Goal: Information Seeking & Learning: Learn about a topic

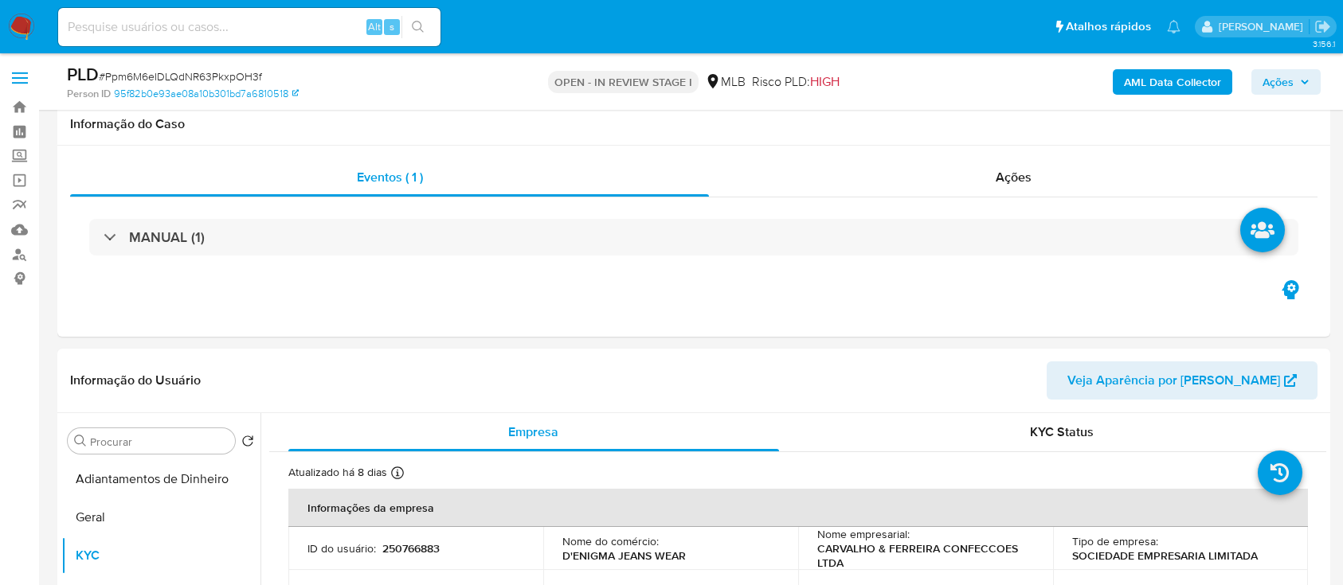
select select "10"
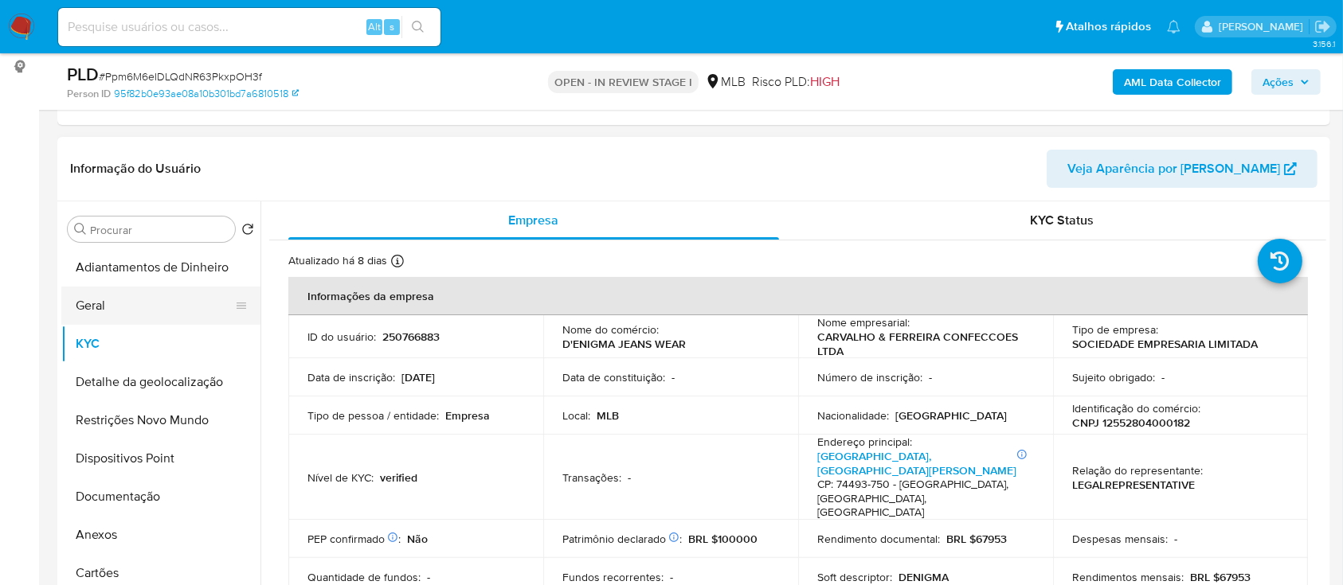
click at [108, 309] on button "Geral" at bounding box center [154, 306] width 186 height 38
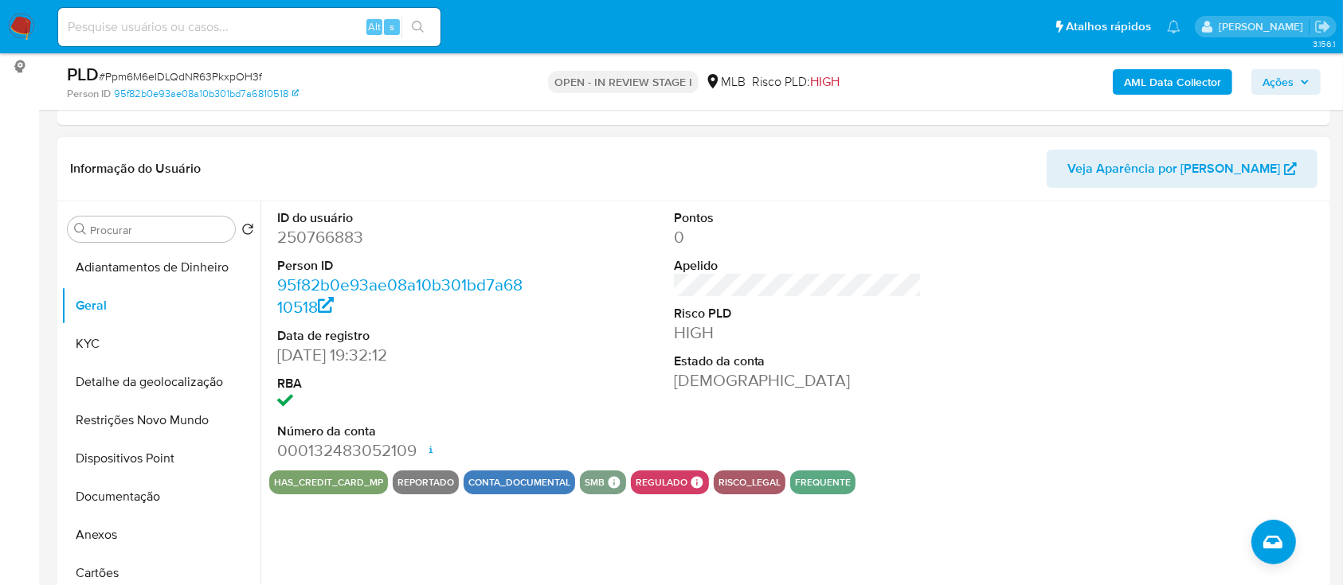
click at [1129, 252] on div at bounding box center [1193, 335] width 264 height 269
click at [101, 347] on button "KYC" at bounding box center [154, 344] width 186 height 38
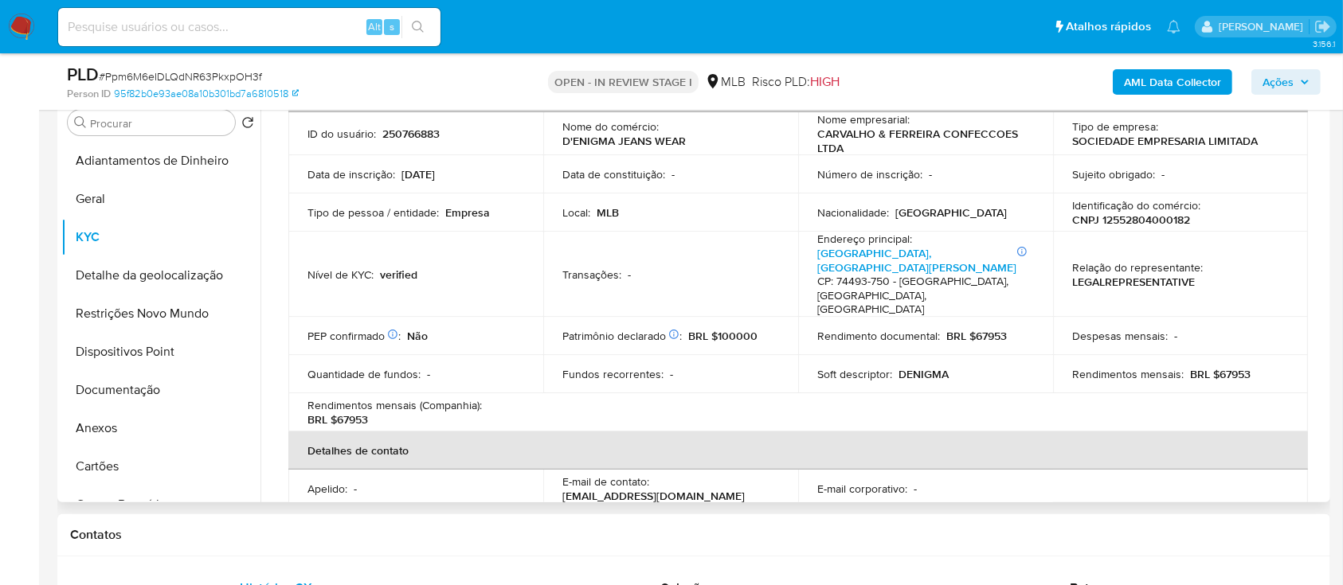
scroll to position [100, 0]
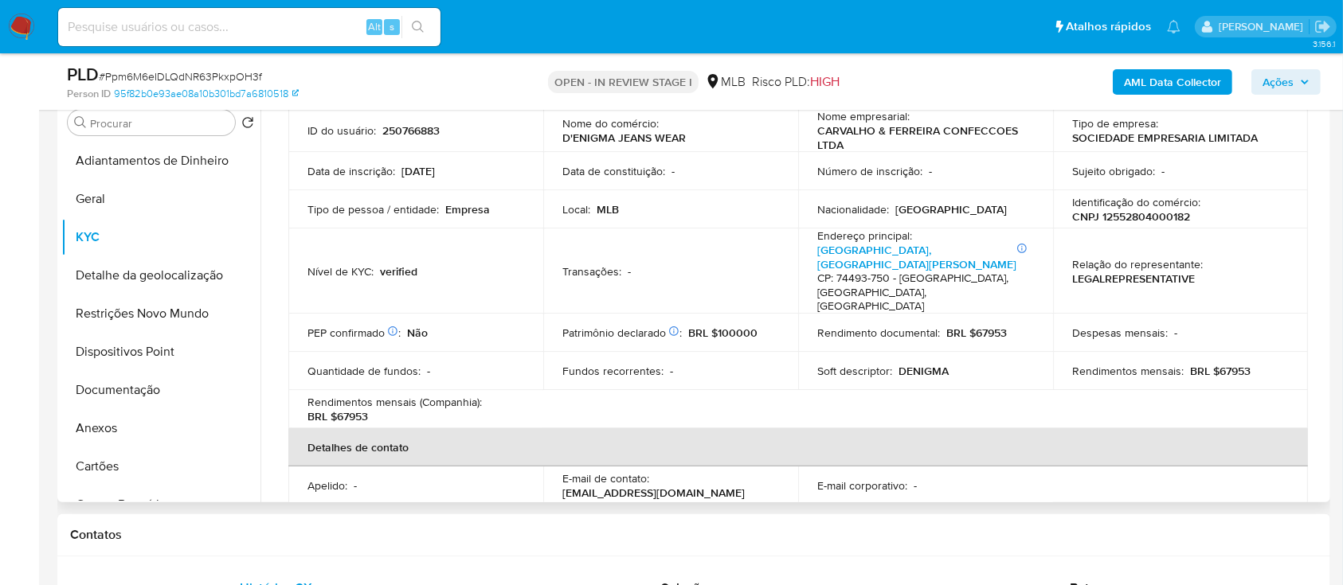
click at [1324, 213] on div "Empresa KYC Status Atualizado há 8 dias Criado: 31/08/2020 14:59:22 Atualizado:…" at bounding box center [792, 299] width 1065 height 408
drag, startPoint x: 1155, startPoint y: 385, endPoint x: 1146, endPoint y: 385, distance: 9.6
click at [1151, 385] on table "Informações da empresa ID do usuário : 250766883 Nome do comércio : D'ENIGMA JE…" at bounding box center [797, 387] width 1019 height 633
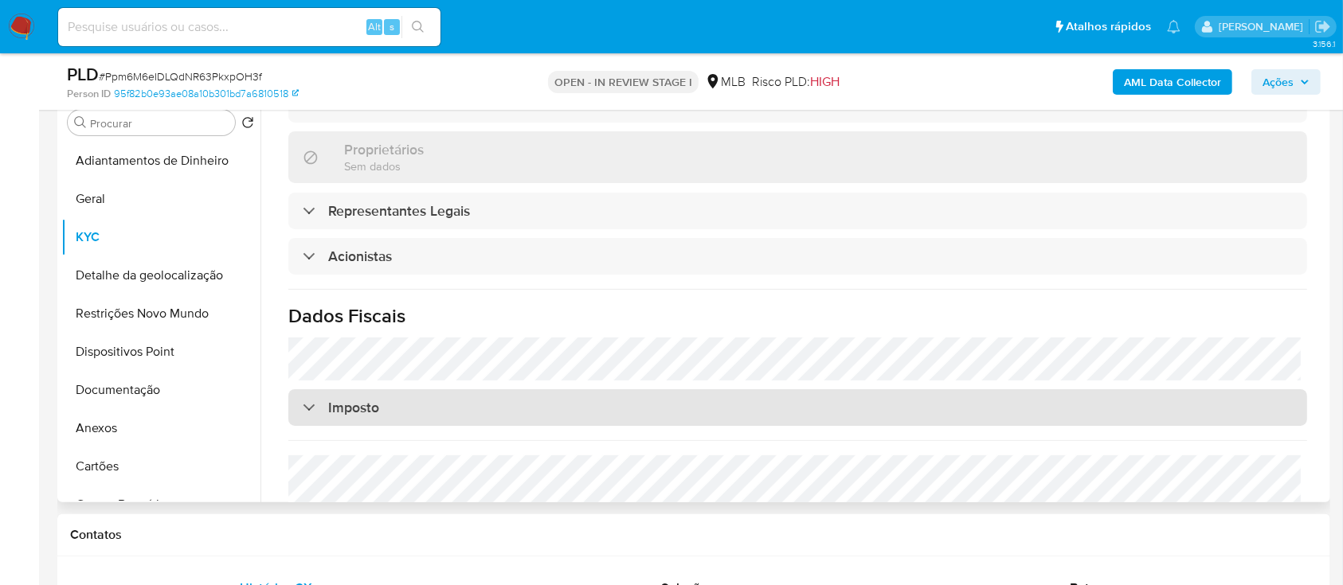
scroll to position [928, 0]
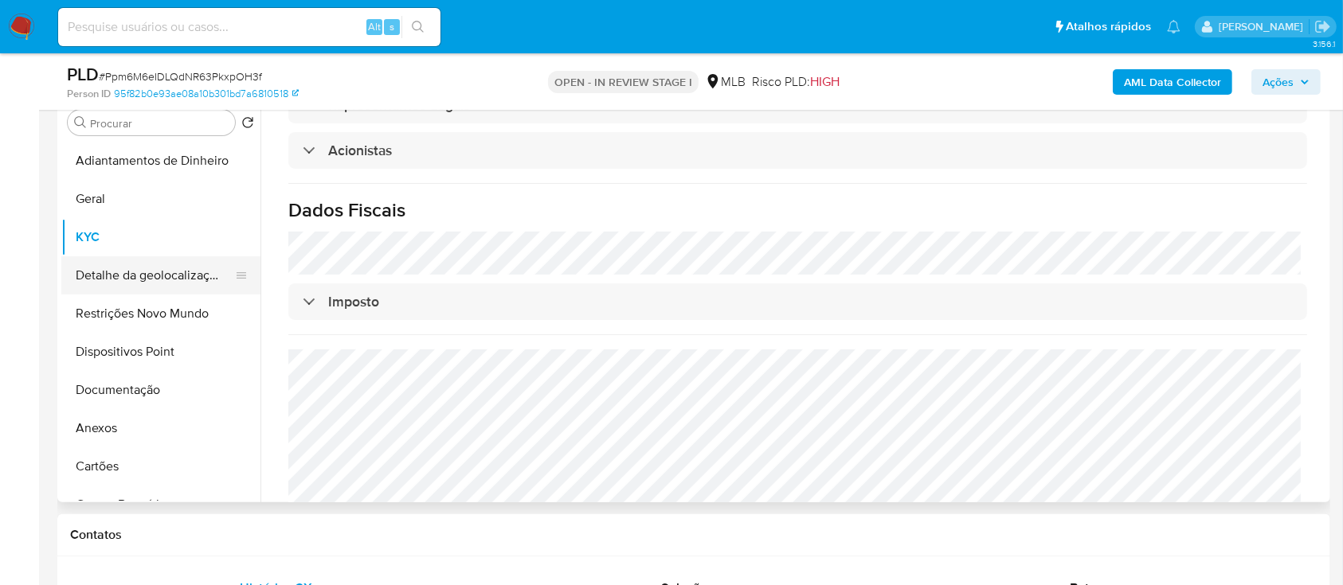
click at [108, 280] on button "Detalhe da geolocalização" at bounding box center [154, 275] width 186 height 38
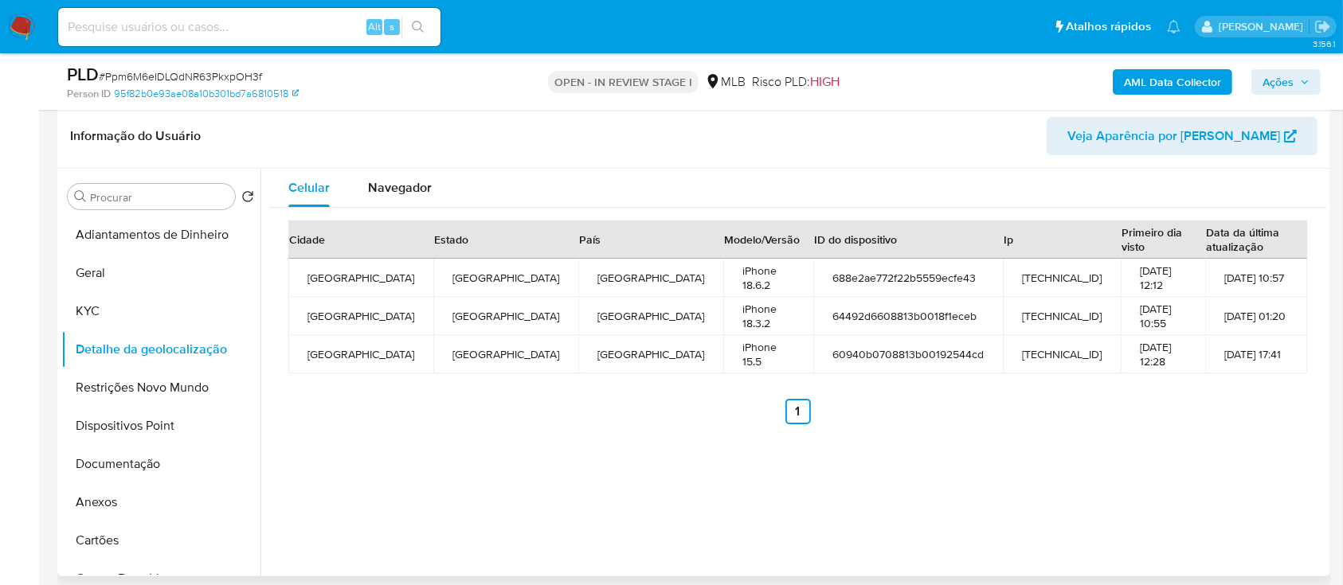
scroll to position [212, 0]
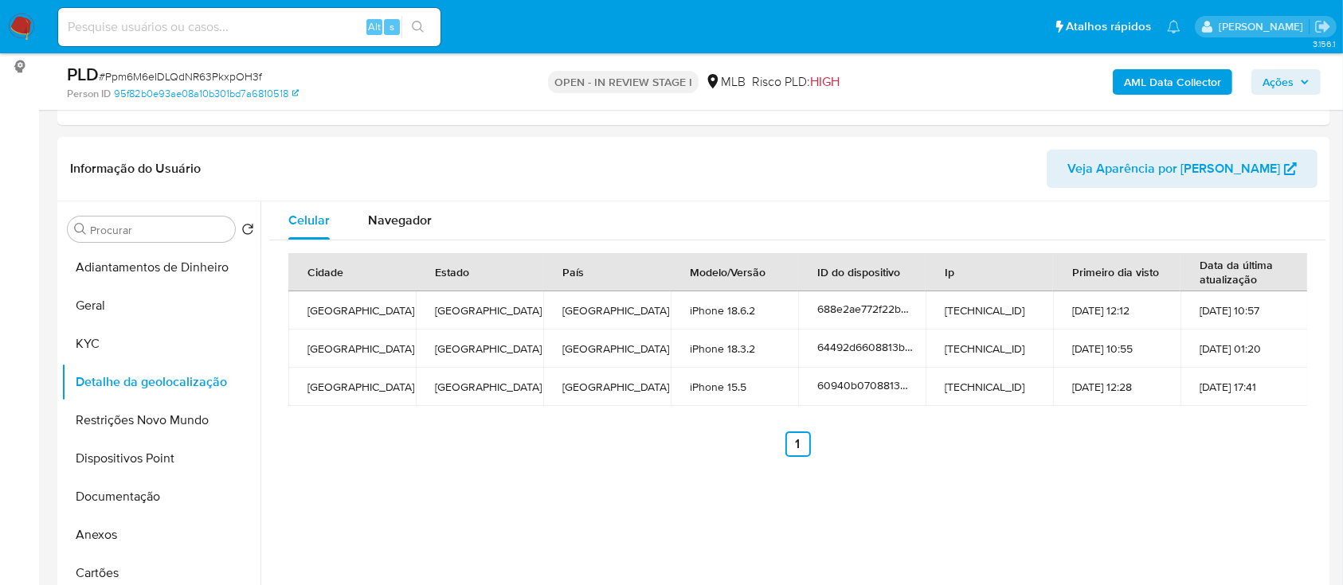
click at [1148, 472] on div "Celular Navegador Cidade Estado País Modelo/Versão ID do dispositivo Ip Primeir…" at bounding box center [792, 405] width 1065 height 408
click at [123, 415] on button "Restrições Novo Mundo" at bounding box center [154, 420] width 186 height 38
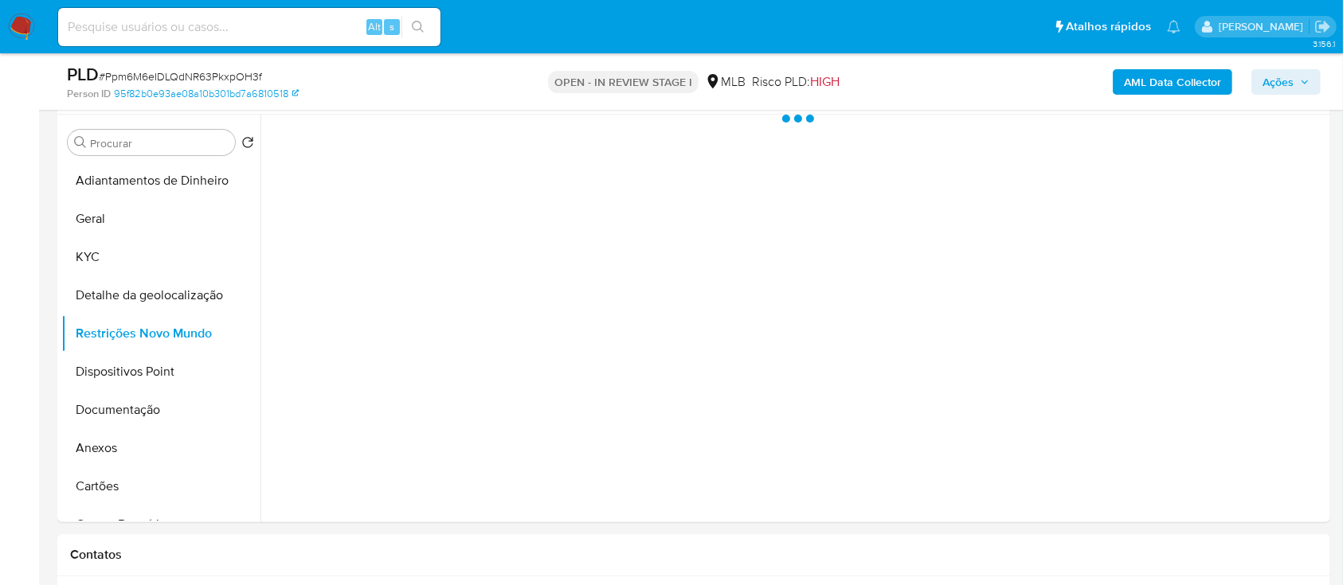
scroll to position [319, 0]
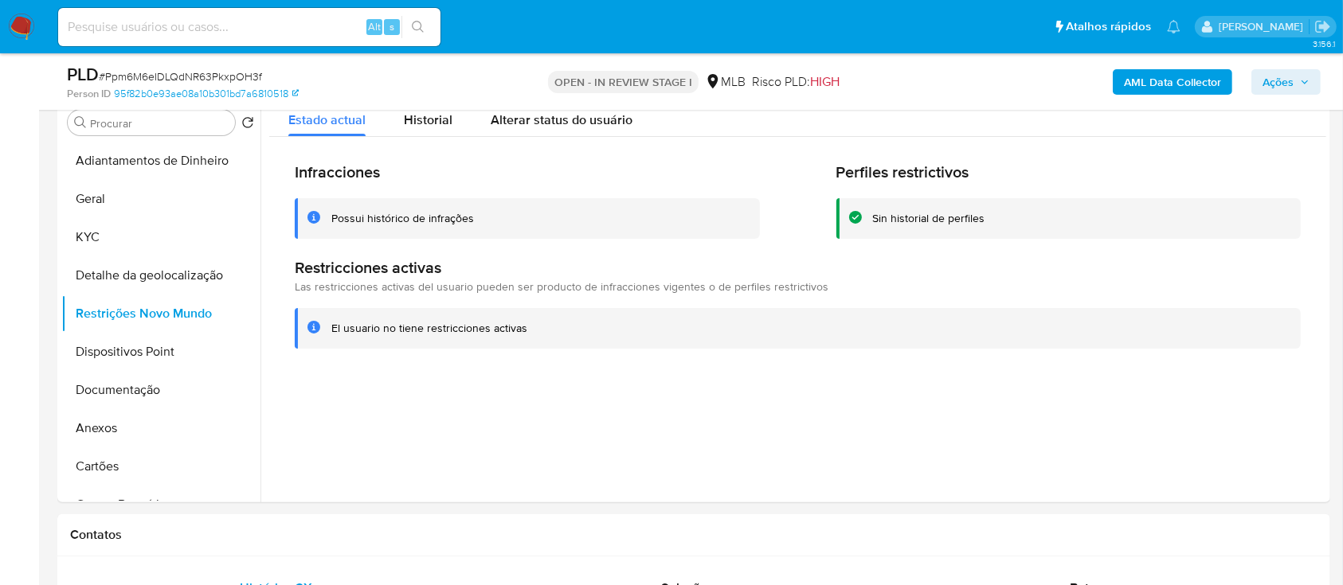
click at [1155, 396] on div at bounding box center [792, 299] width 1065 height 408
click at [127, 351] on button "Dispositivos Point" at bounding box center [154, 352] width 186 height 38
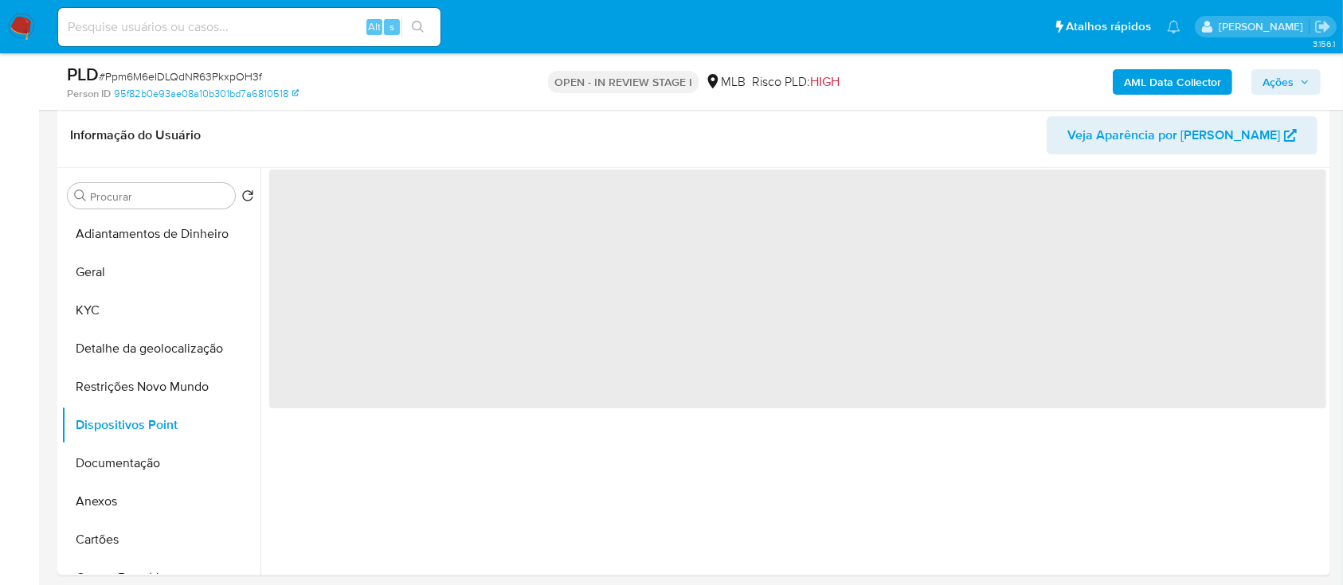
scroll to position [212, 0]
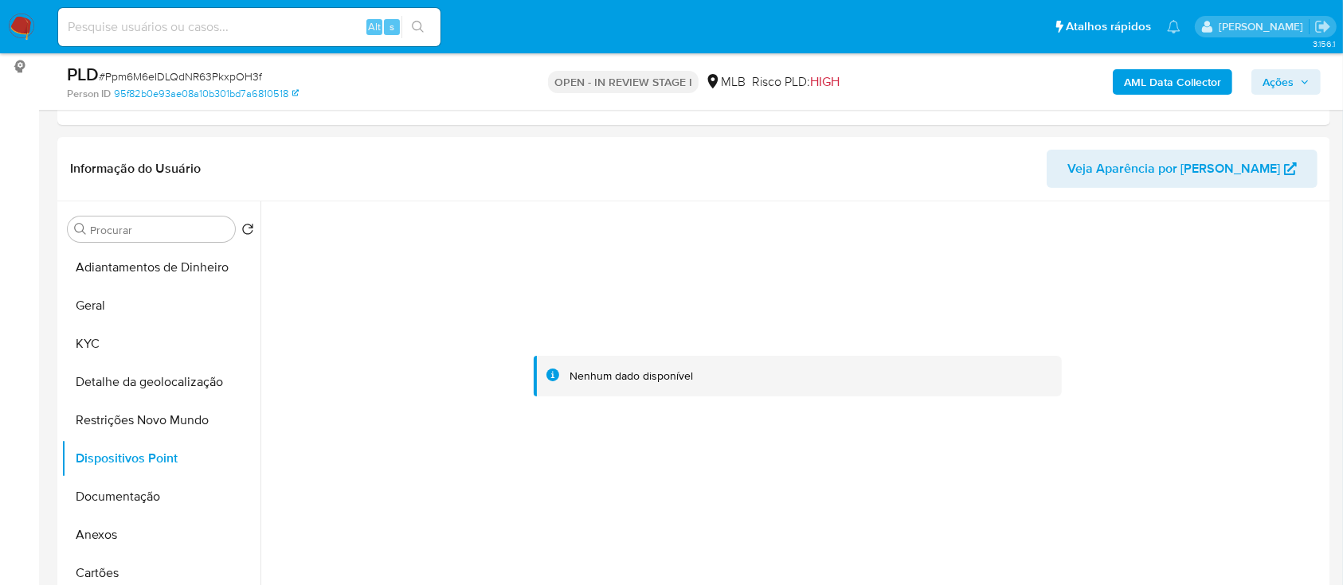
click at [1179, 283] on div at bounding box center [797, 376] width 1057 height 350
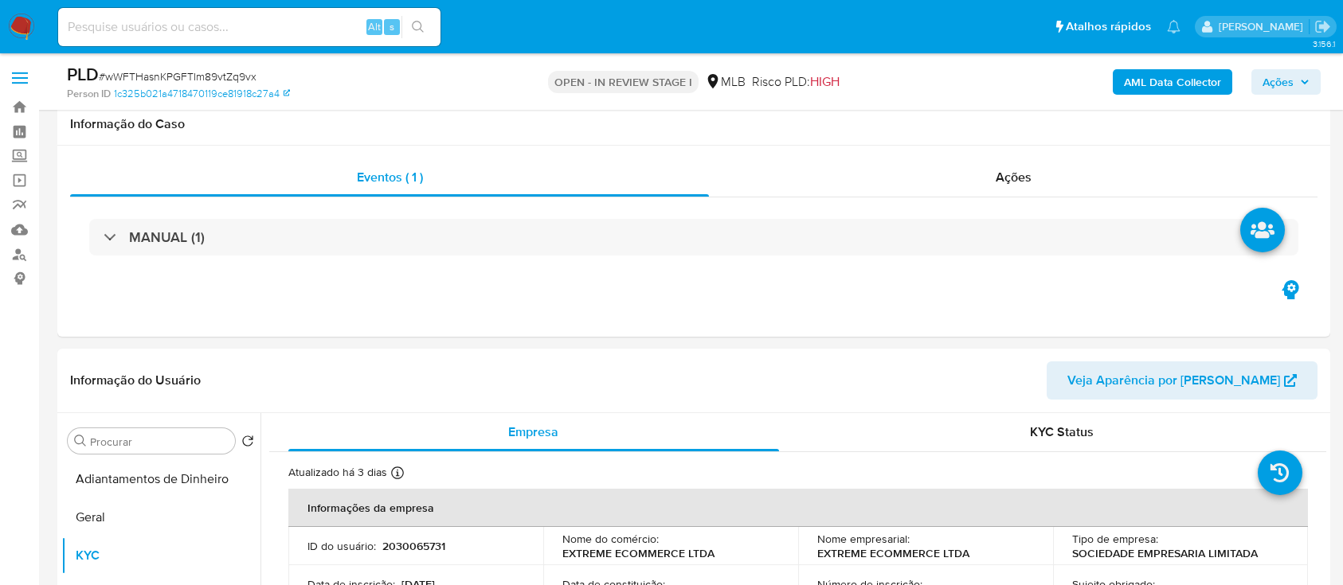
select select "10"
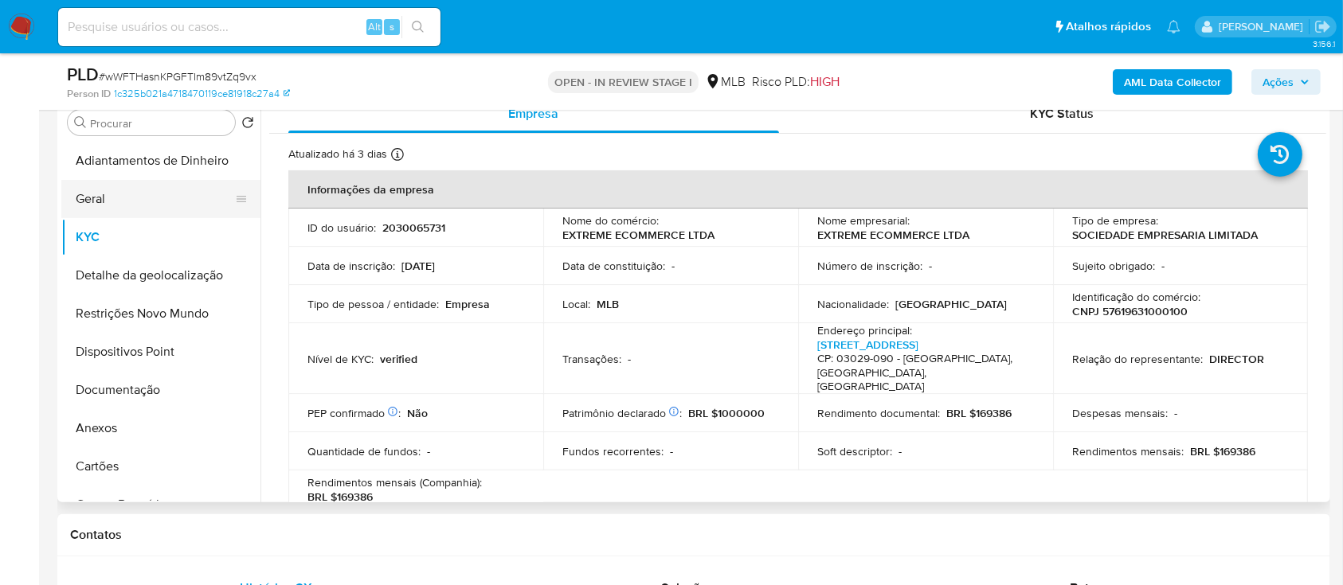
click at [163, 201] on button "Geral" at bounding box center [154, 199] width 186 height 38
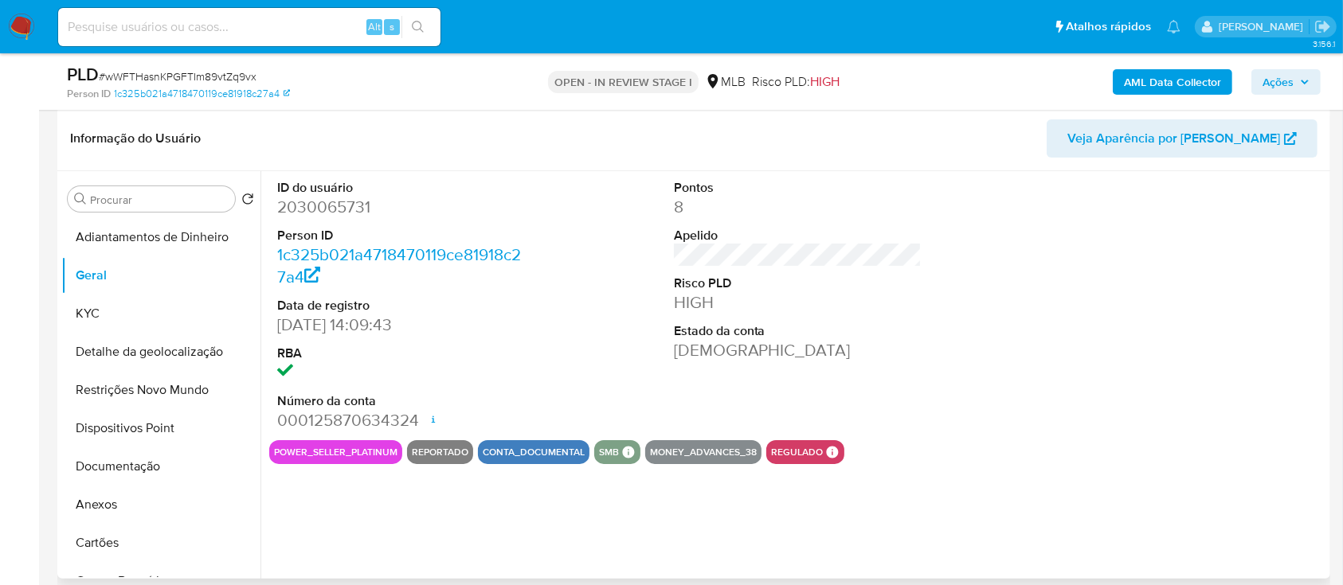
scroll to position [212, 0]
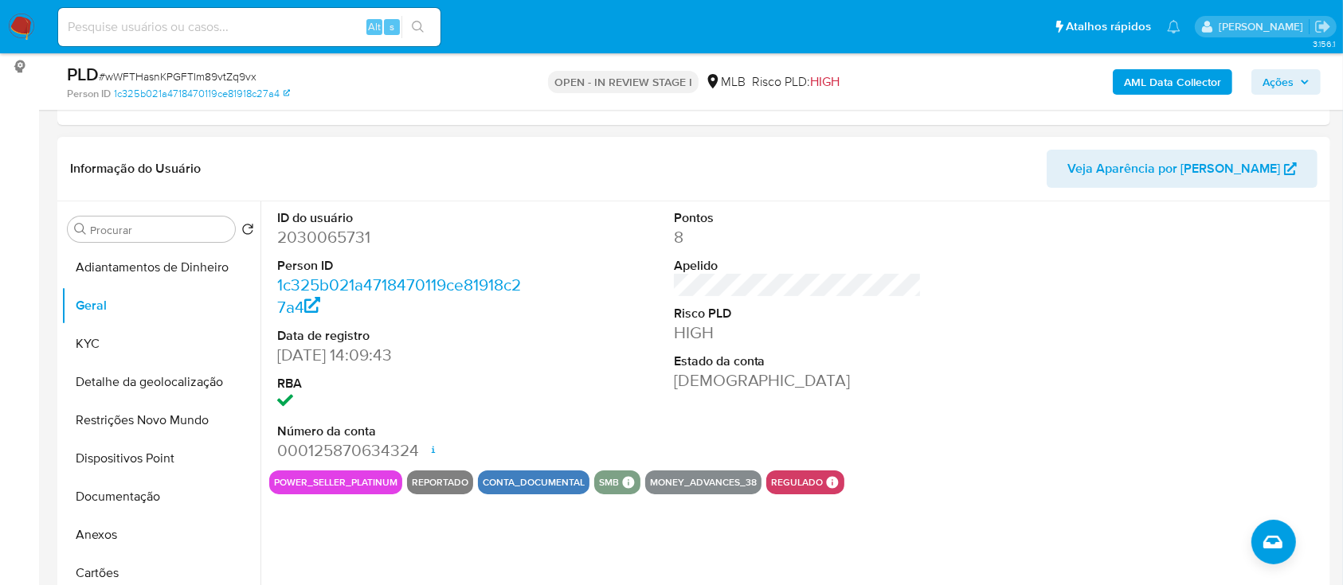
drag, startPoint x: 1153, startPoint y: 278, endPoint x: 1092, endPoint y: 243, distance: 70.6
click at [1155, 279] on div at bounding box center [1193, 335] width 264 height 269
drag, startPoint x: 134, startPoint y: 338, endPoint x: 159, endPoint y: 334, distance: 25.7
click at [134, 338] on button "KYC" at bounding box center [154, 344] width 186 height 38
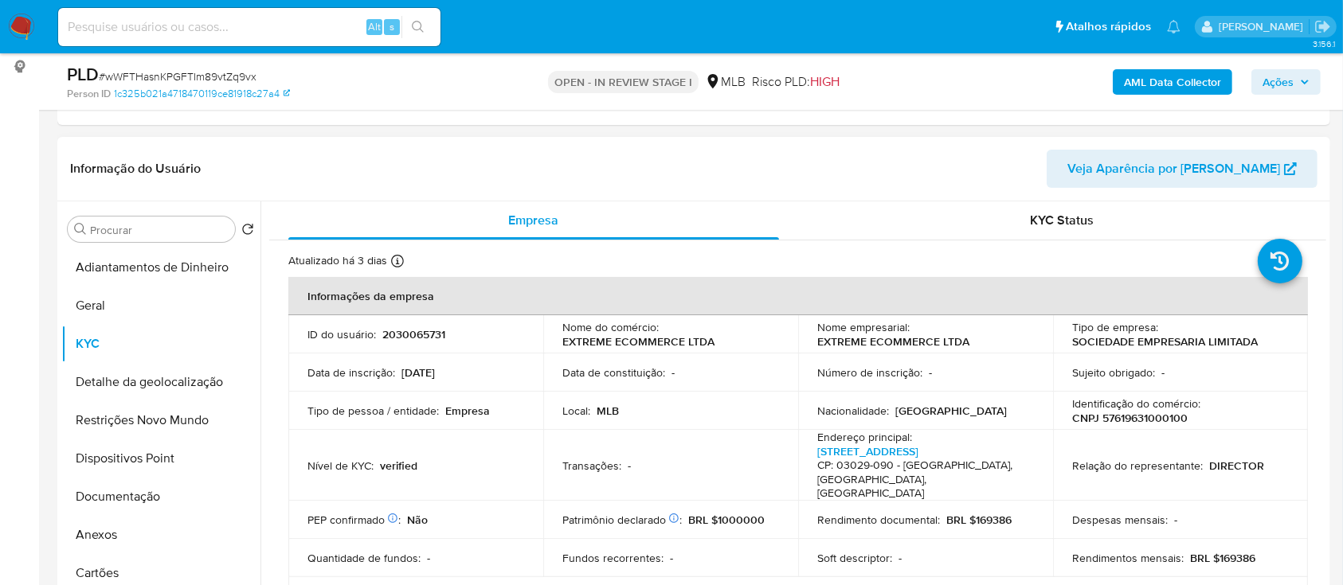
drag, startPoint x: 1327, startPoint y: 221, endPoint x: 1321, endPoint y: 229, distance: 10.2
click at [1322, 230] on div "Procurar Retornar ao pedido padrão Adiantamentos de Dinheiro [PERSON_NAME] Deta…" at bounding box center [693, 405] width 1272 height 408
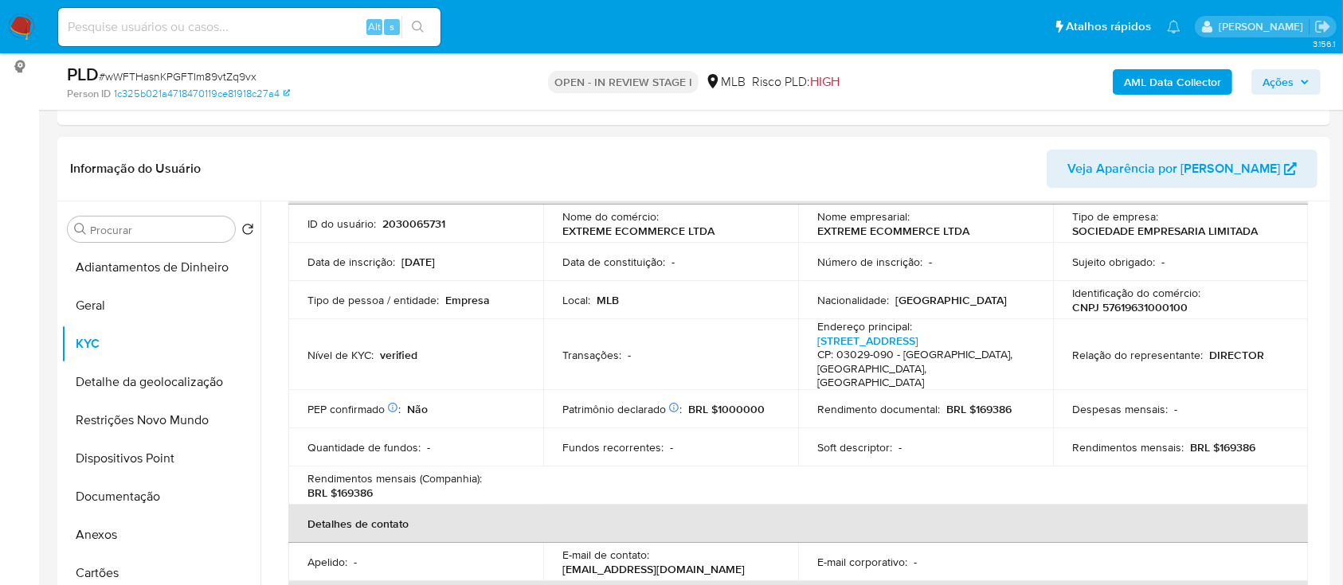
scroll to position [108, 0]
drag, startPoint x: 1036, startPoint y: 154, endPoint x: 752, endPoint y: 80, distance: 294.0
click at [1034, 155] on header "Informação do Usuário Veja Aparência por [PERSON_NAME]" at bounding box center [693, 169] width 1247 height 38
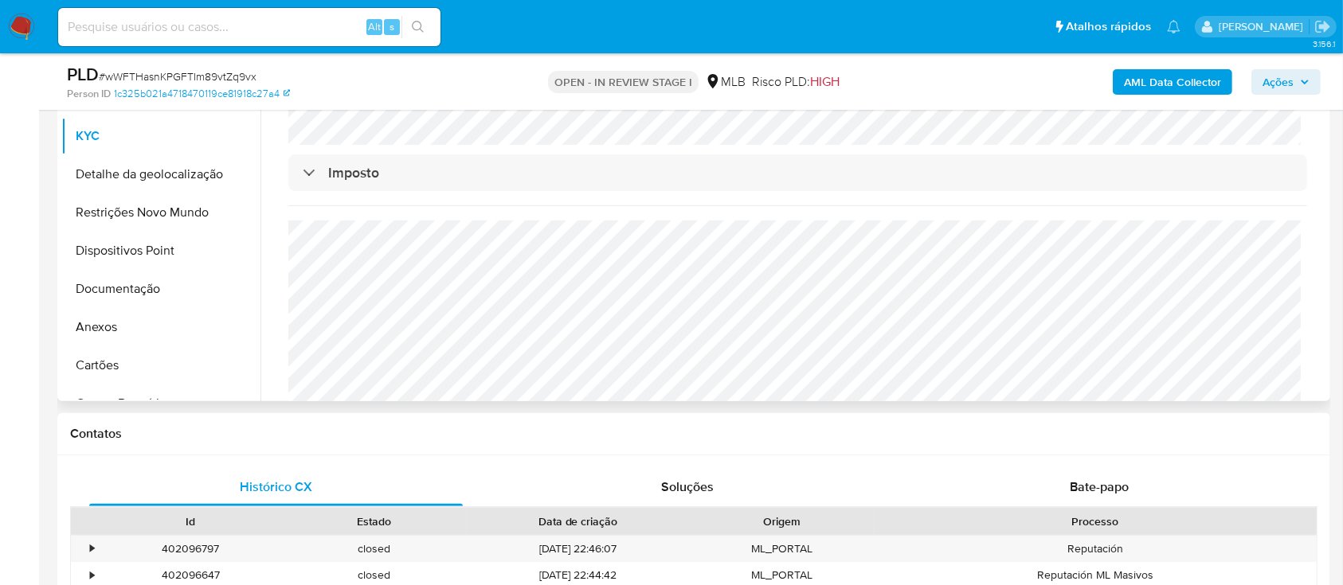
scroll to position [424, 0]
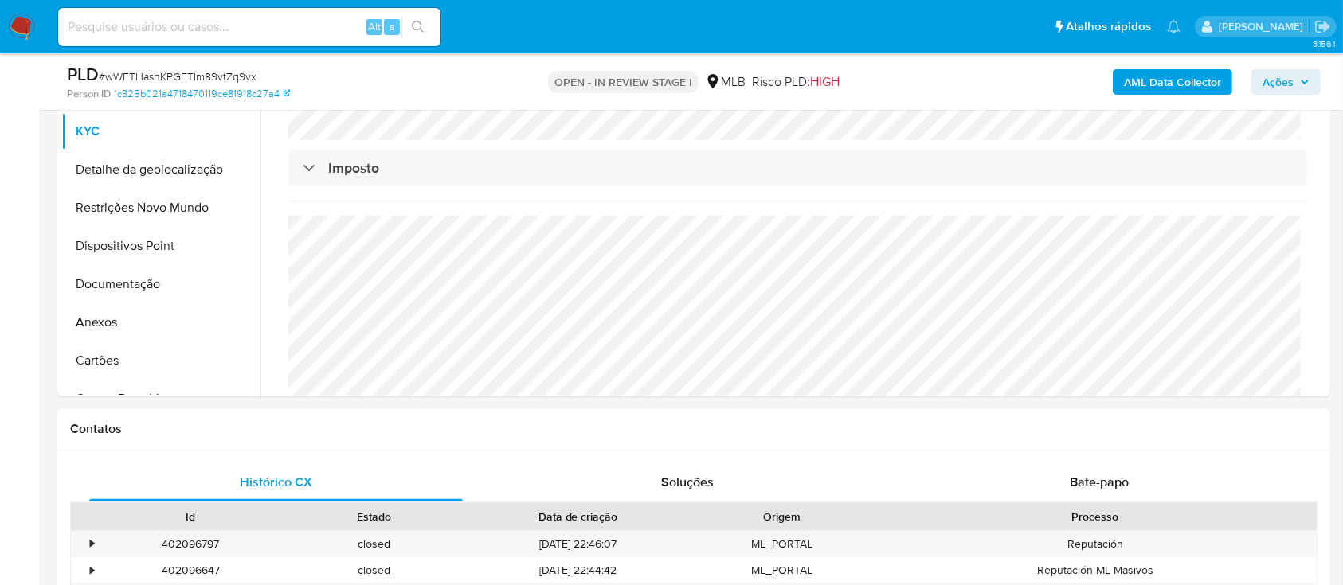
click at [994, 81] on div "AML Data Collector Ações" at bounding box center [1113, 81] width 413 height 37
click at [134, 160] on button "Detalhe da geolocalização" at bounding box center [154, 170] width 186 height 38
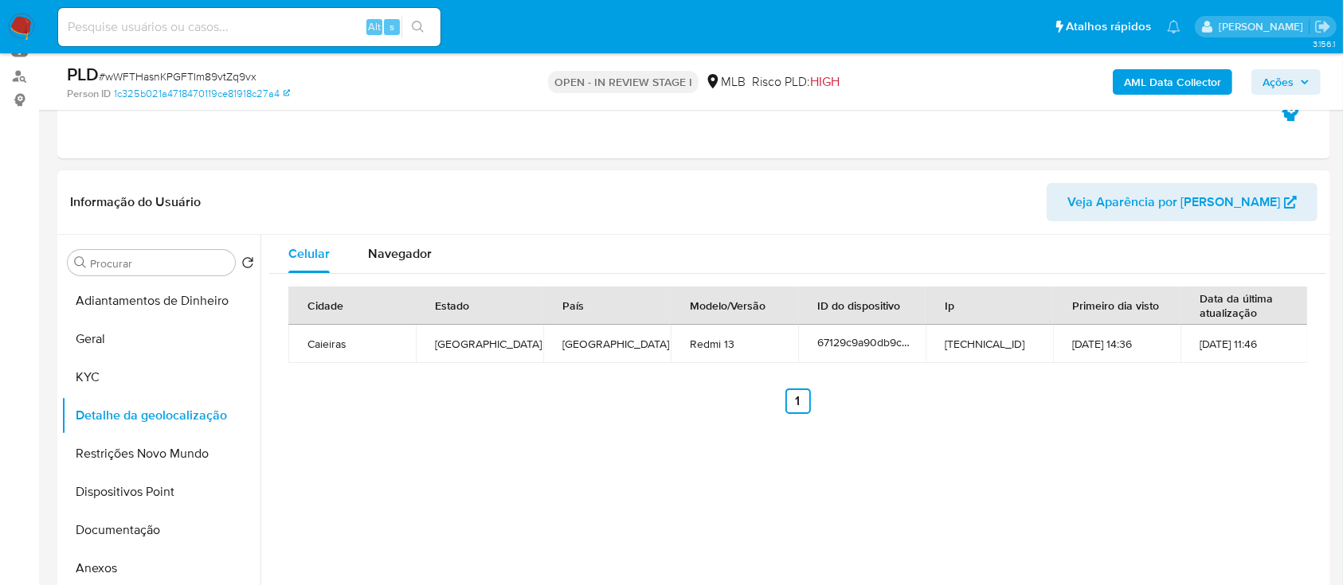
scroll to position [212, 0]
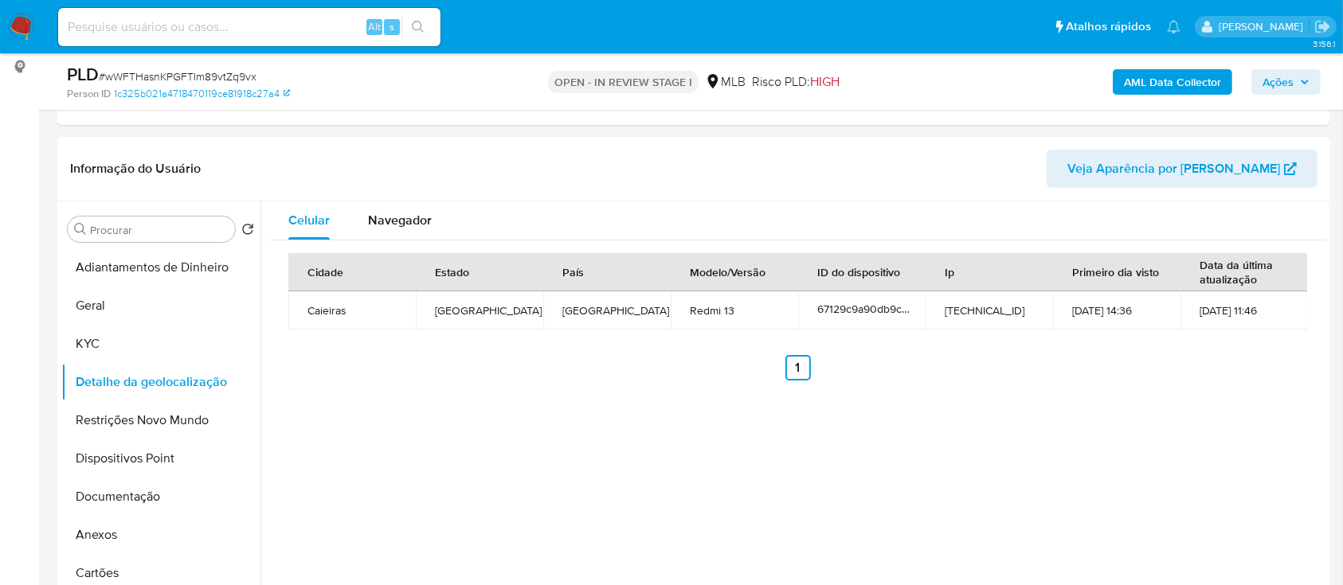
drag, startPoint x: 1071, startPoint y: 384, endPoint x: 1032, endPoint y: 382, distance: 39.1
click at [1046, 382] on div "Cidade Estado País Modelo/Versão ID do dispositivo Ip Primeiro dia visto Data d…" at bounding box center [797, 316] width 1057 height 153
click at [170, 416] on button "Restrições Novo Mundo" at bounding box center [154, 420] width 186 height 38
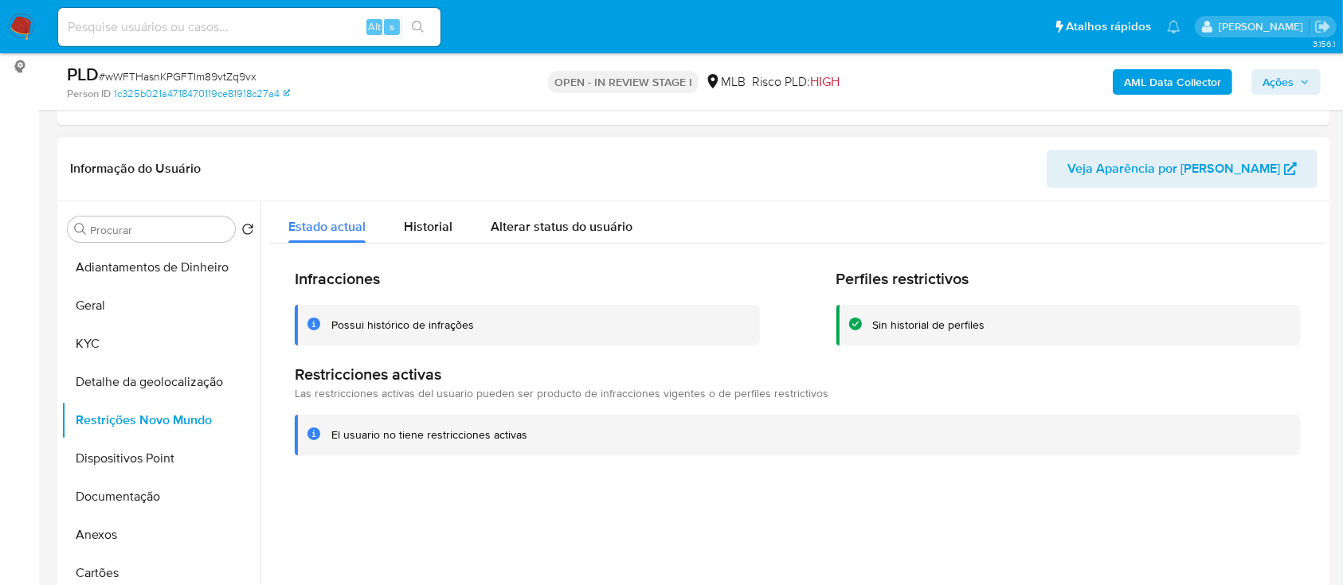
click at [1145, 493] on div at bounding box center [792, 405] width 1065 height 408
click at [130, 452] on button "Dispositivos Point" at bounding box center [154, 459] width 186 height 38
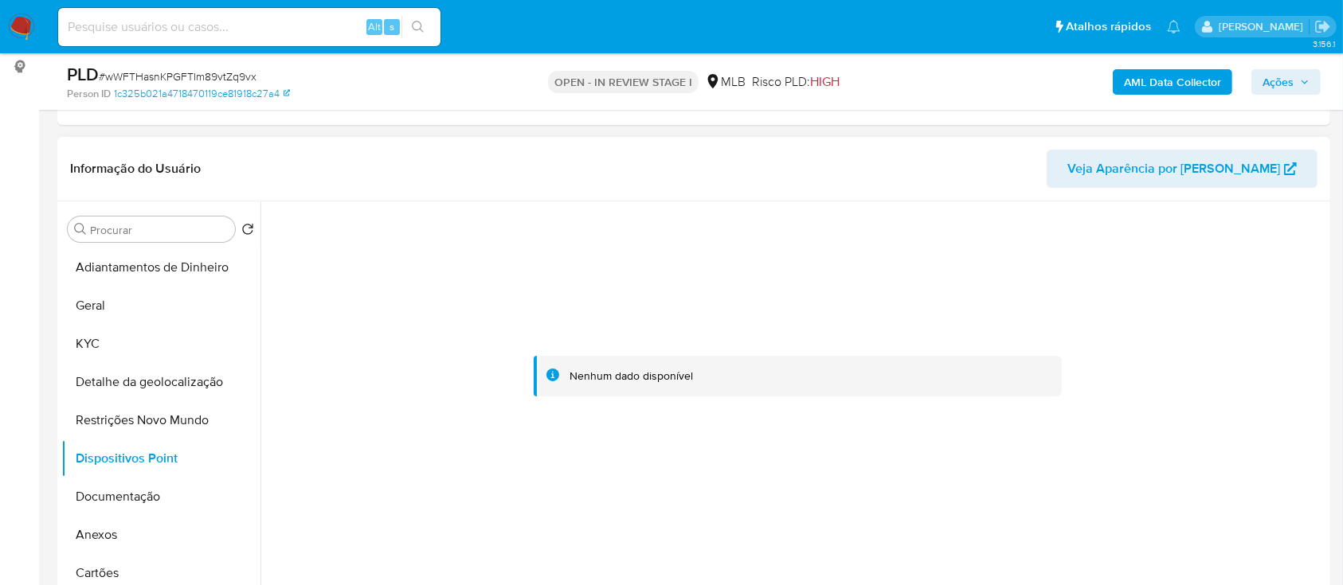
click at [1117, 292] on div at bounding box center [797, 376] width 1057 height 350
click at [122, 489] on button "Documentação" at bounding box center [154, 497] width 186 height 38
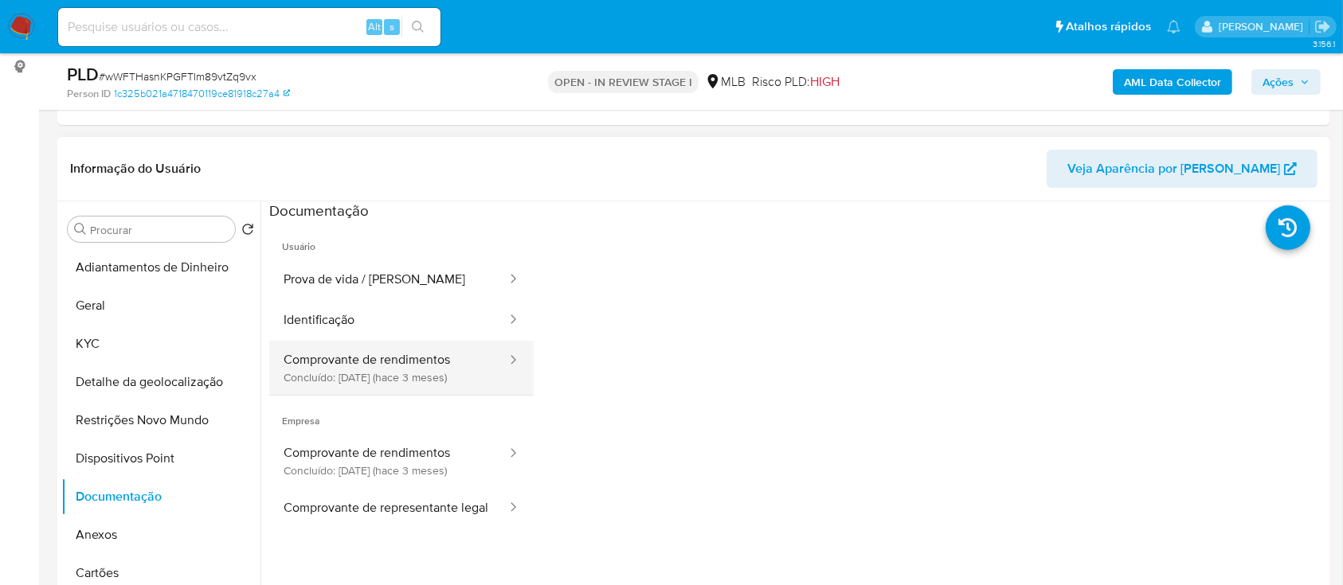
drag, startPoint x: 357, startPoint y: 373, endPoint x: 465, endPoint y: 377, distance: 108.3
click at [357, 374] on button "Comprovante de rendimentos Concluído: [DATE] (hace 3 meses)" at bounding box center [388, 368] width 239 height 54
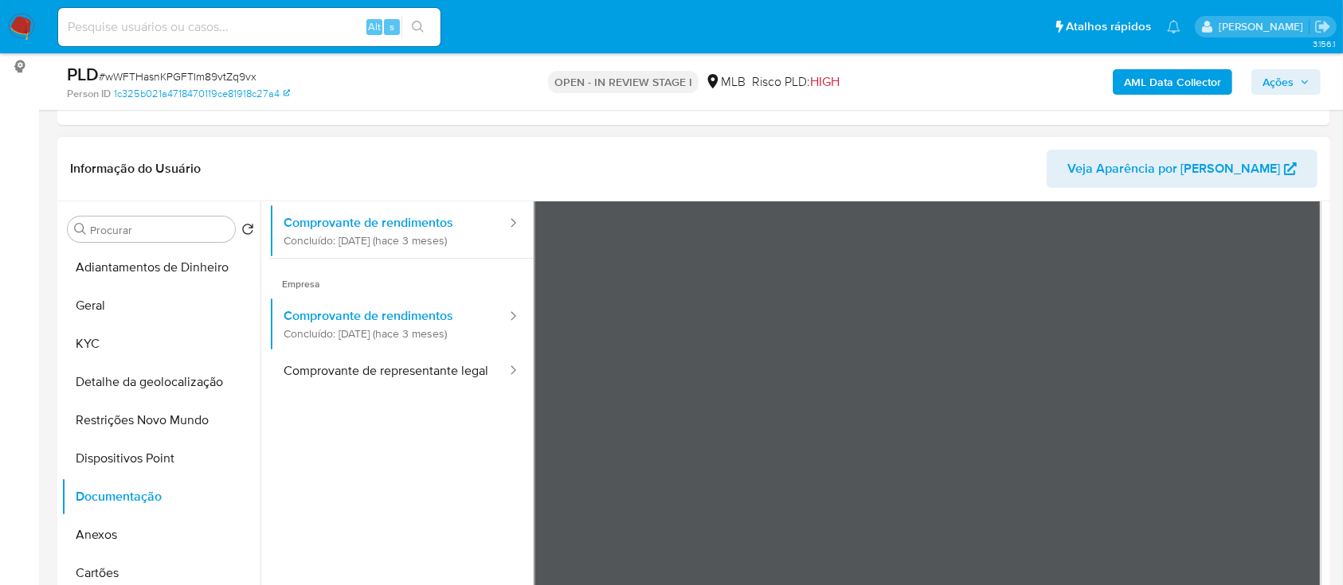
scroll to position [139, 0]
drag, startPoint x: 996, startPoint y: 83, endPoint x: 972, endPoint y: 77, distance: 24.5
click at [996, 84] on div "AML Data Collector Ações" at bounding box center [1113, 81] width 413 height 37
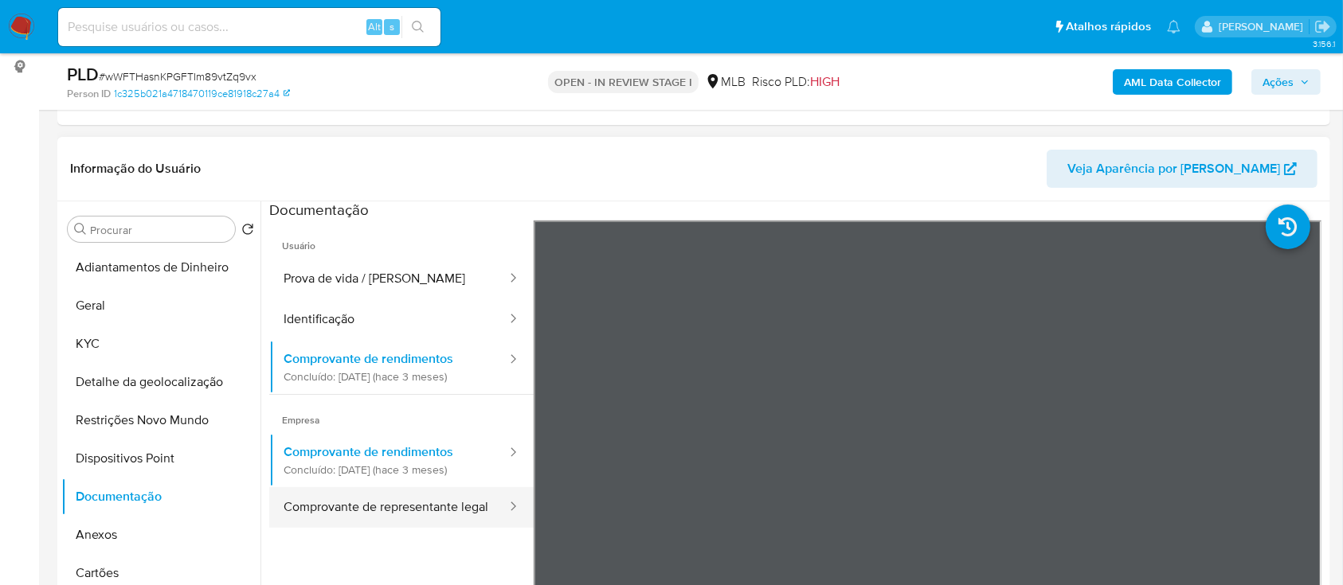
scroll to position [0, 0]
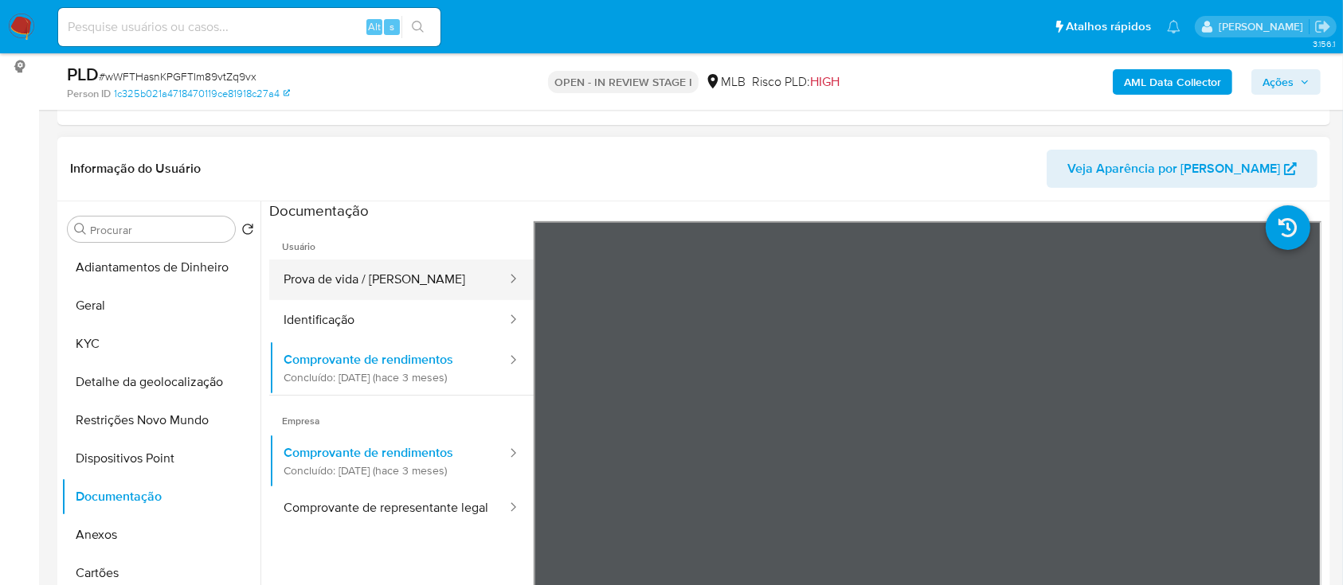
click at [365, 270] on button "Prova de vida / [PERSON_NAME]" at bounding box center [388, 280] width 239 height 41
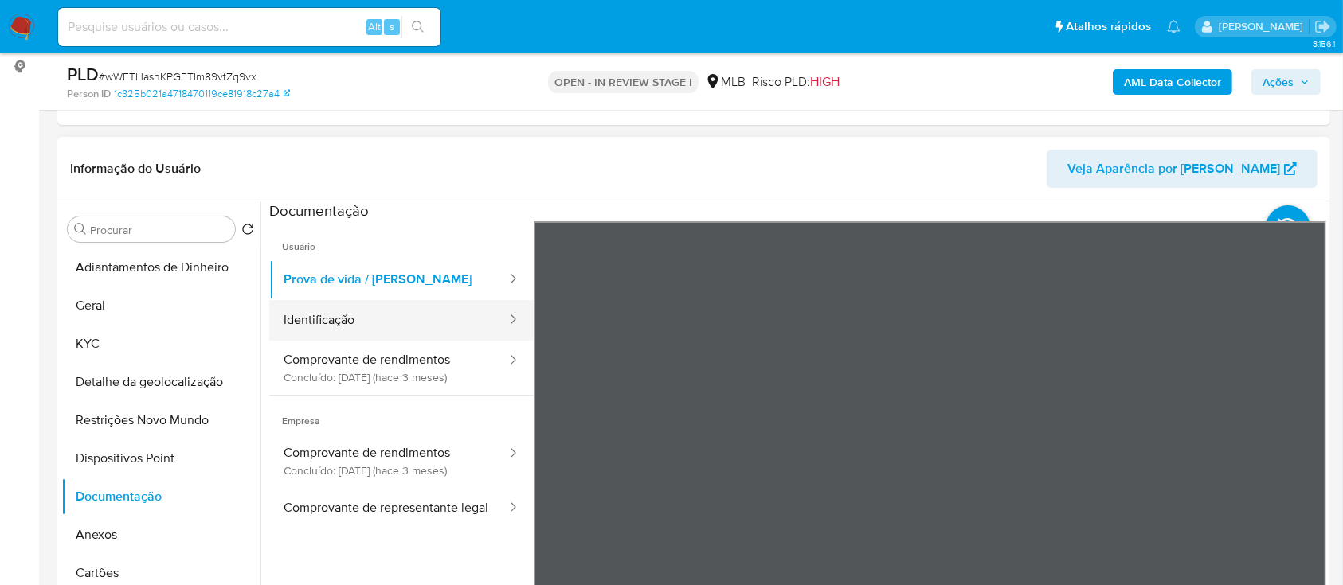
click at [308, 309] on button "Identificação" at bounding box center [388, 320] width 239 height 41
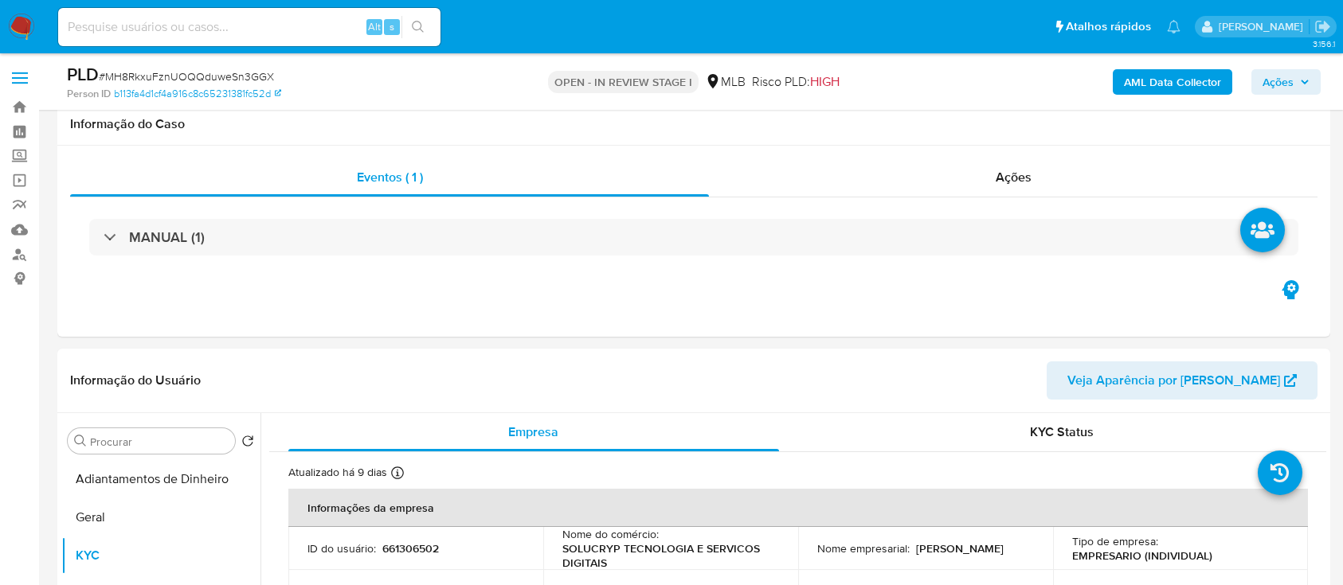
select select "10"
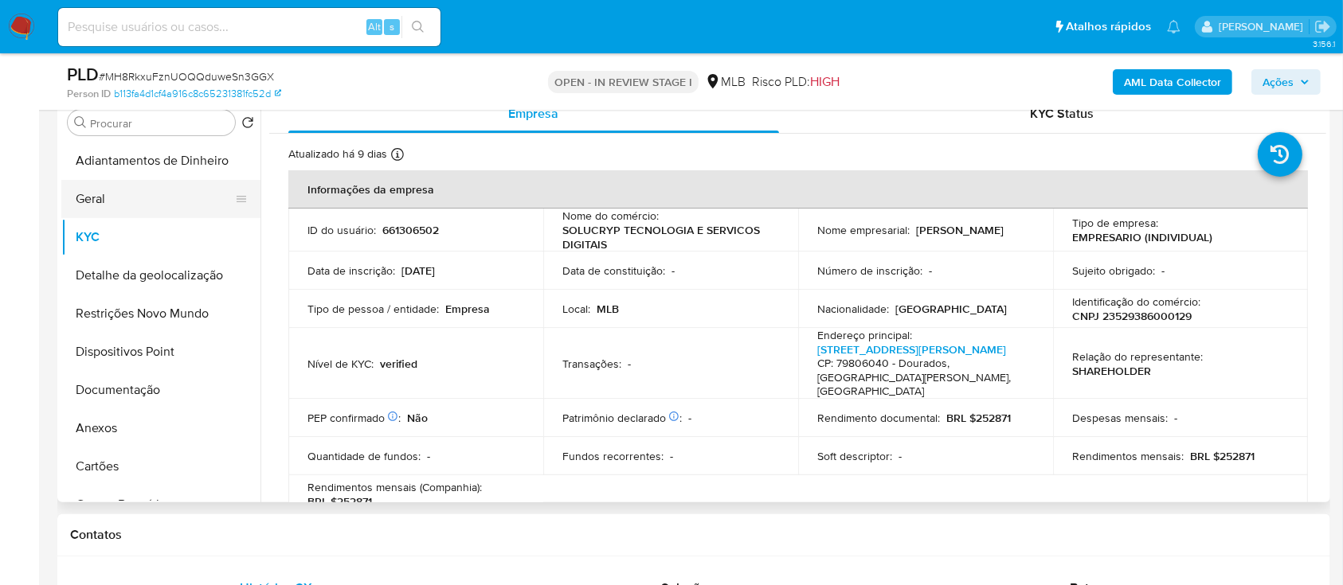
drag, startPoint x: 85, startPoint y: 200, endPoint x: 119, endPoint y: 207, distance: 35.0
click at [85, 199] on button "Geral" at bounding box center [154, 199] width 186 height 38
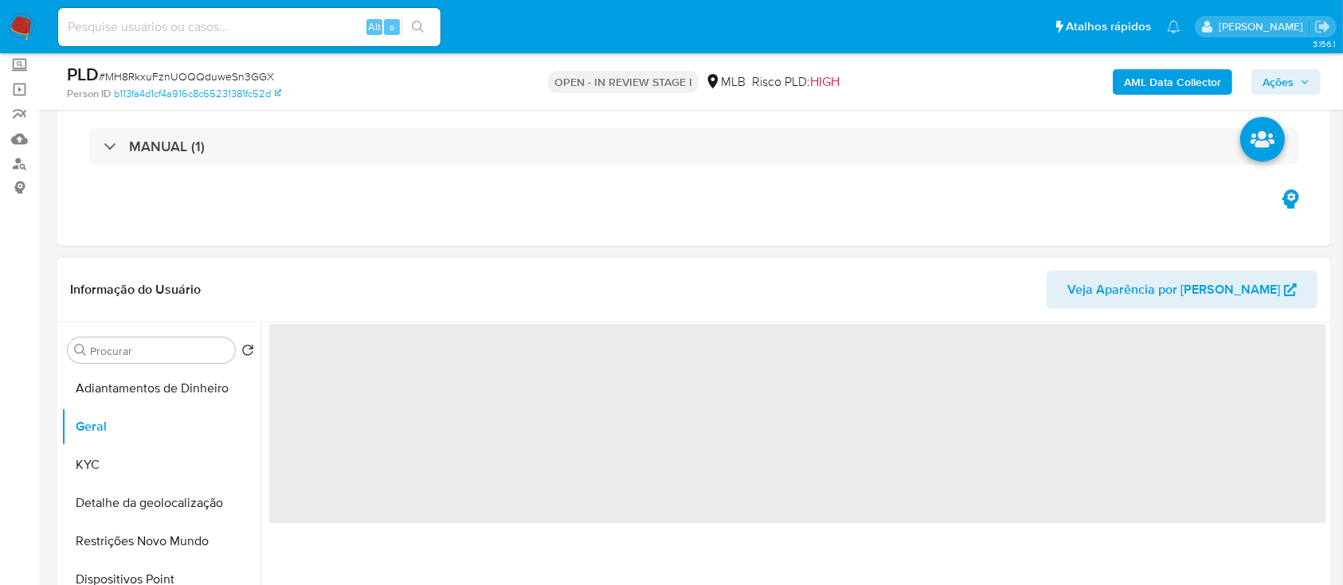
scroll to position [212, 0]
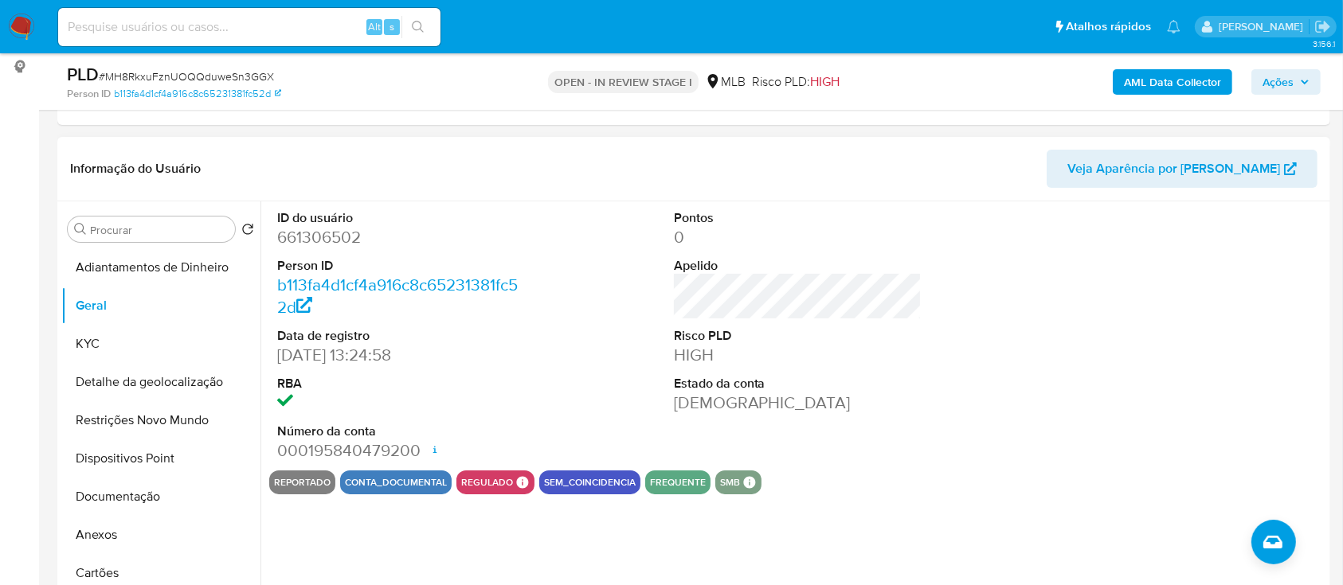
click at [1027, 295] on div "ID do usuário 661306502 Person ID b113fa4d1cf4a916c8c65231381fc52d Data de regi…" at bounding box center [797, 335] width 1057 height 269
click at [76, 346] on button "KYC" at bounding box center [154, 344] width 186 height 38
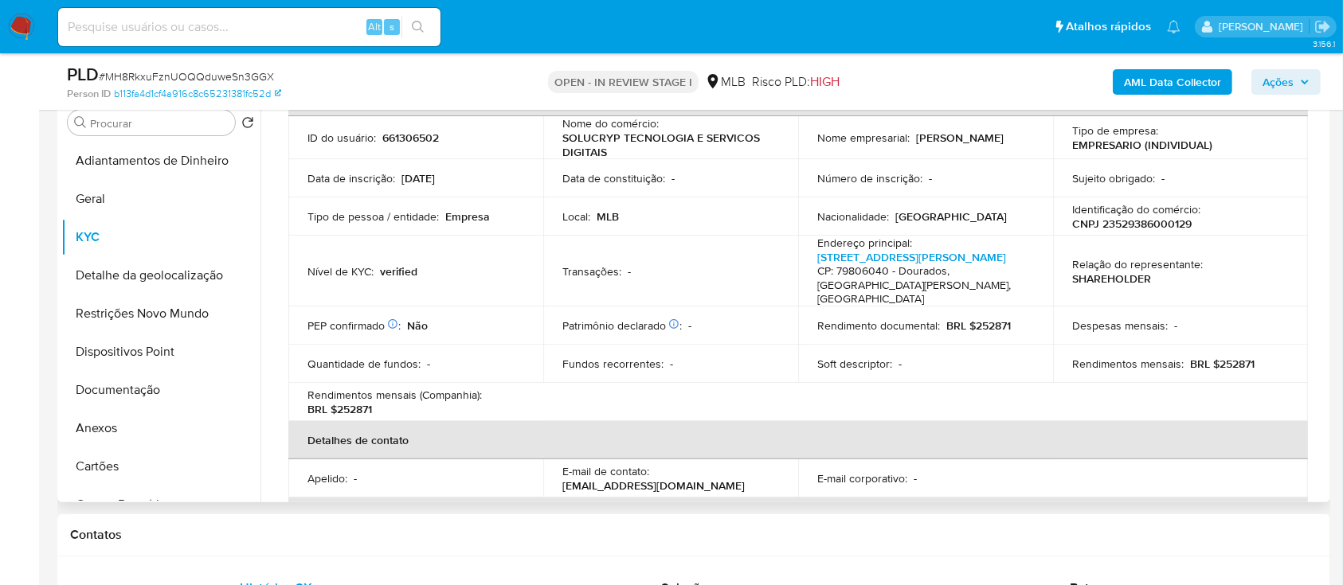
scroll to position [95, 0]
click at [1026, 379] on table "Informações da empresa ID do usuário : 661306502 Nome do comércio : SOLUCRYP TE…" at bounding box center [797, 378] width 1019 height 604
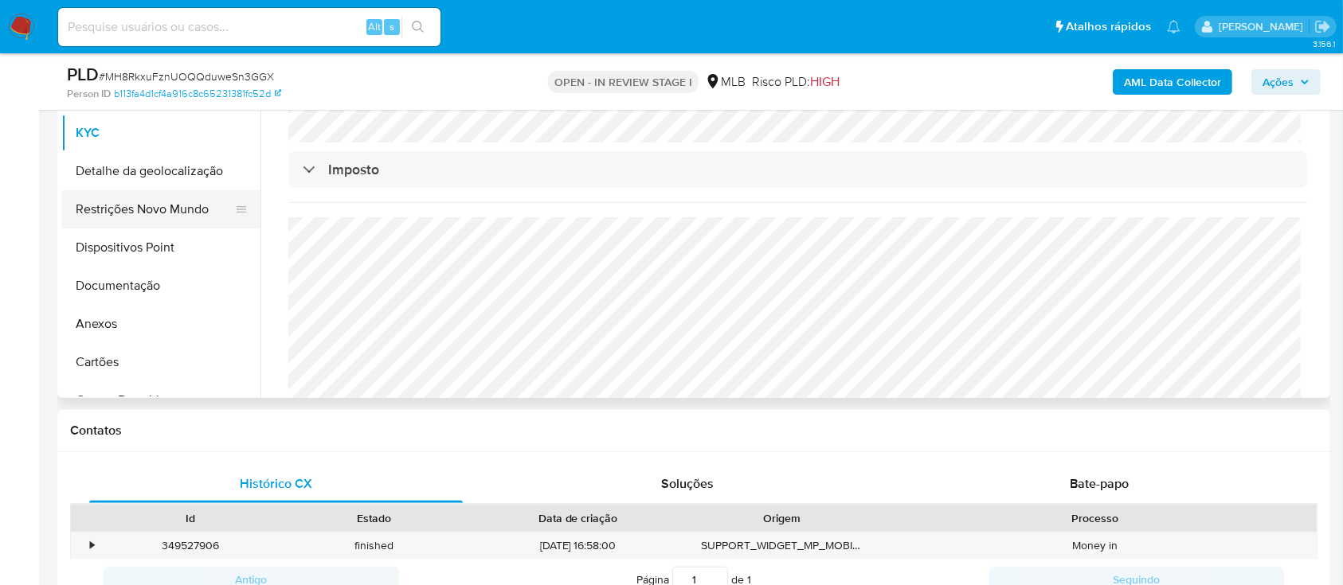
scroll to position [319, 0]
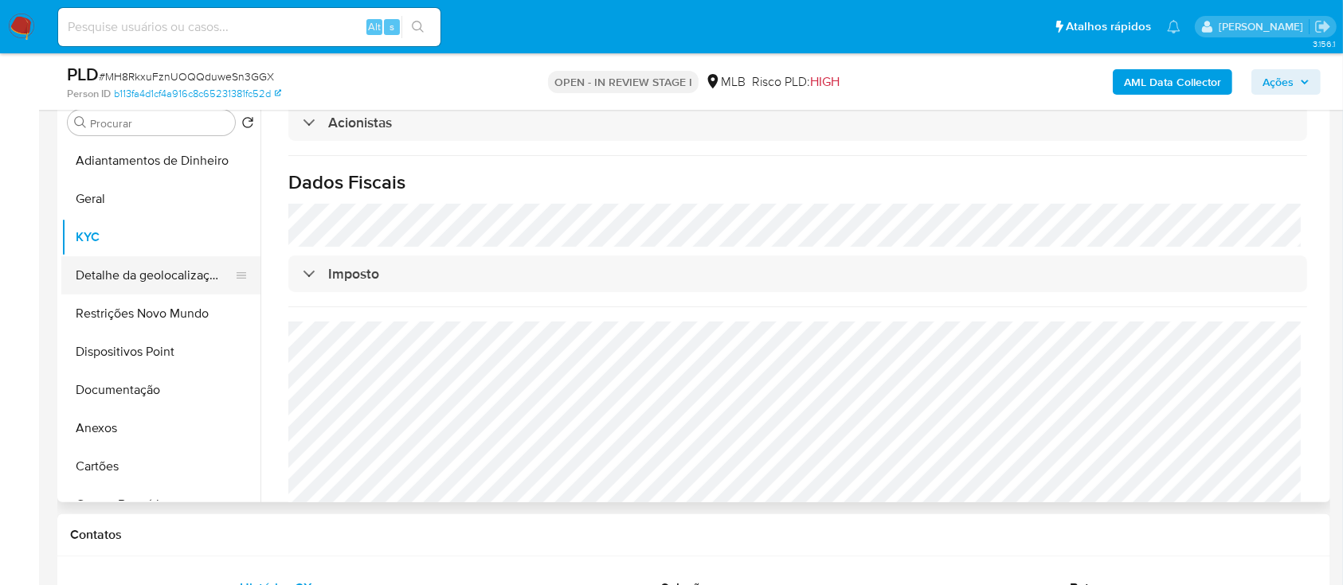
click at [140, 269] on button "Detalhe da geolocalização" at bounding box center [154, 275] width 186 height 38
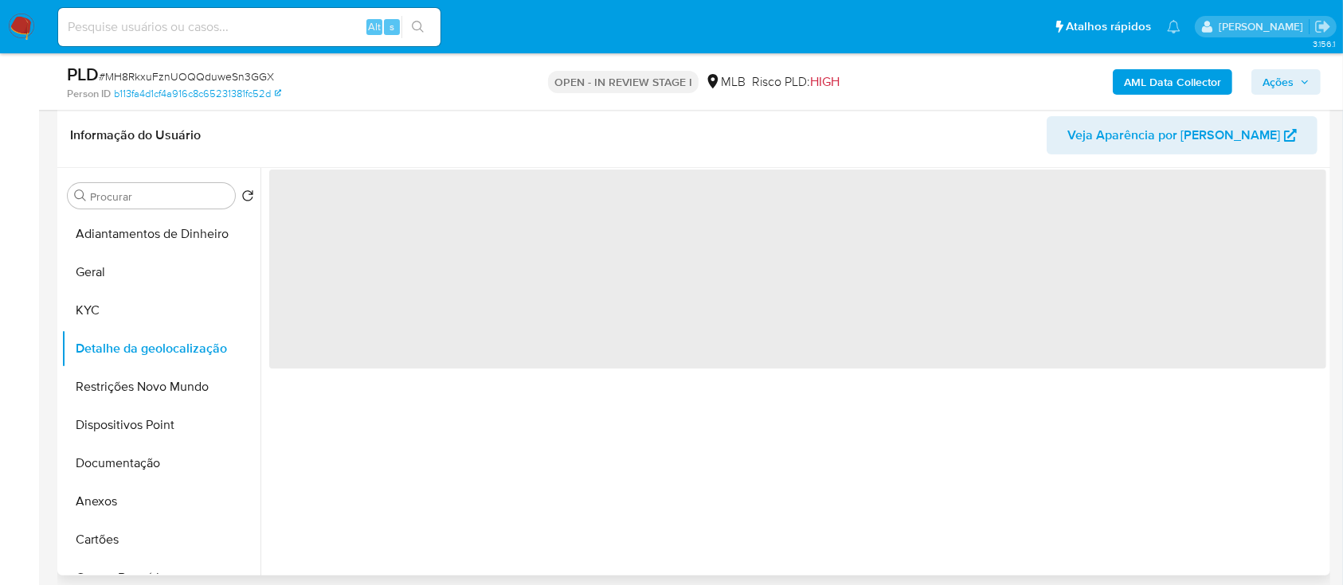
scroll to position [212, 0]
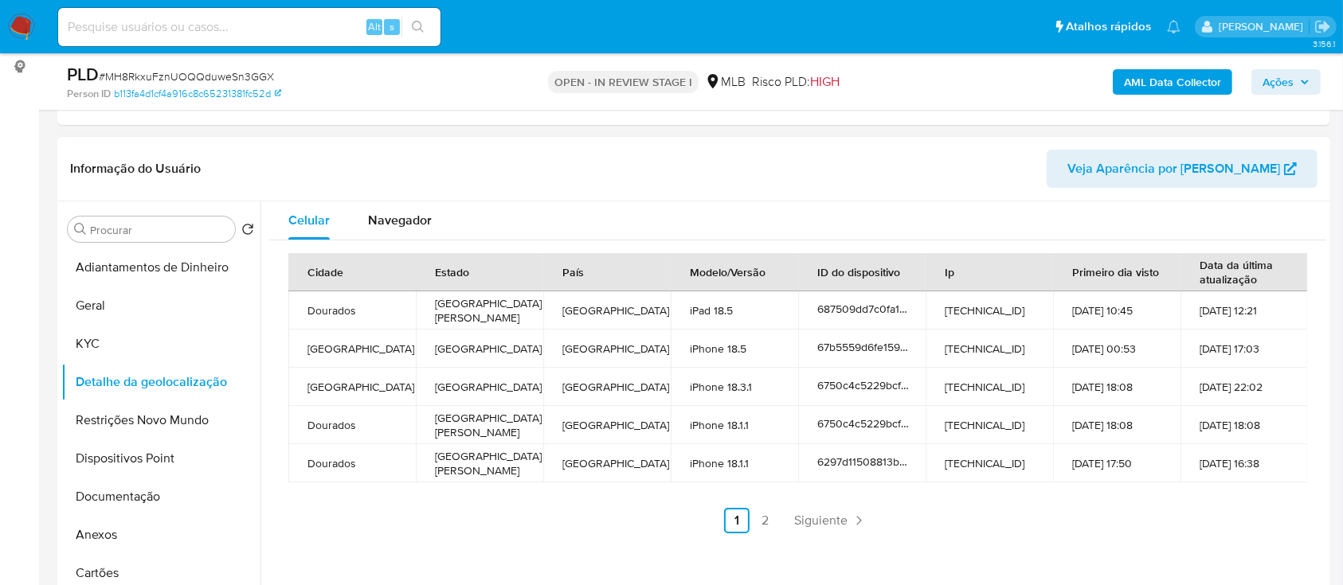
click at [960, 150] on header "Informação do Usuário Veja Aparência por [PERSON_NAME]" at bounding box center [693, 169] width 1247 height 38
click at [760, 521] on link "2" at bounding box center [765, 520] width 25 height 25
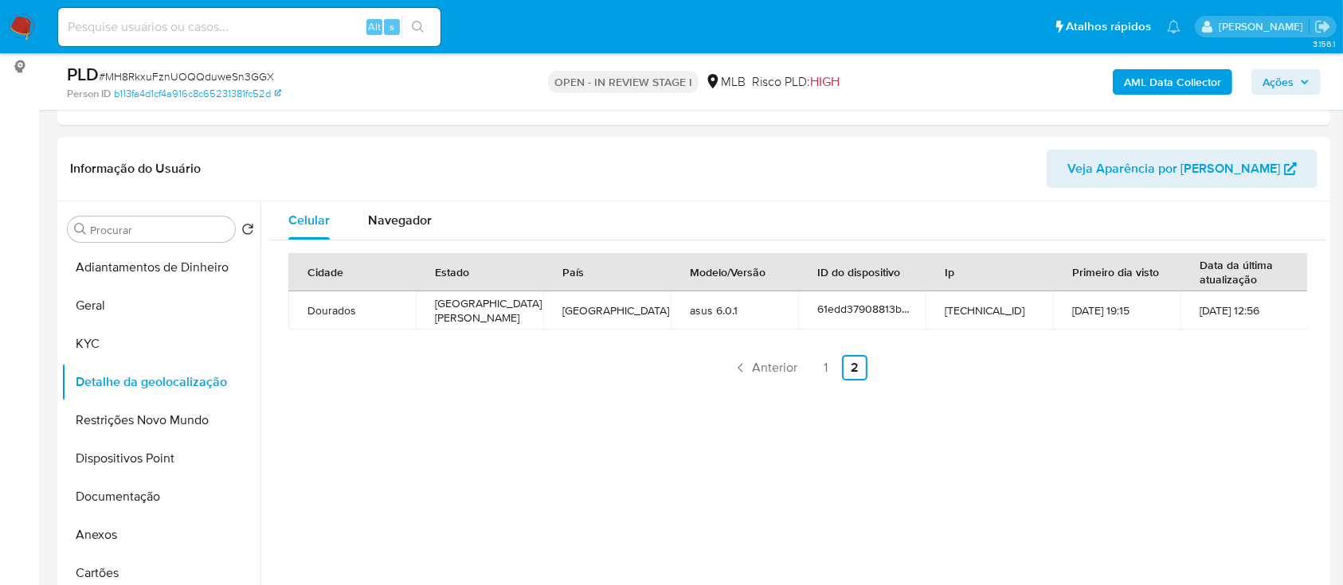
click at [1218, 379] on div "Cidade Estado País Modelo/Versão ID do dispositivo Ip Primeiro dia visto Data d…" at bounding box center [797, 316] width 1057 height 153
click at [122, 413] on button "Restrições Novo Mundo" at bounding box center [154, 420] width 186 height 38
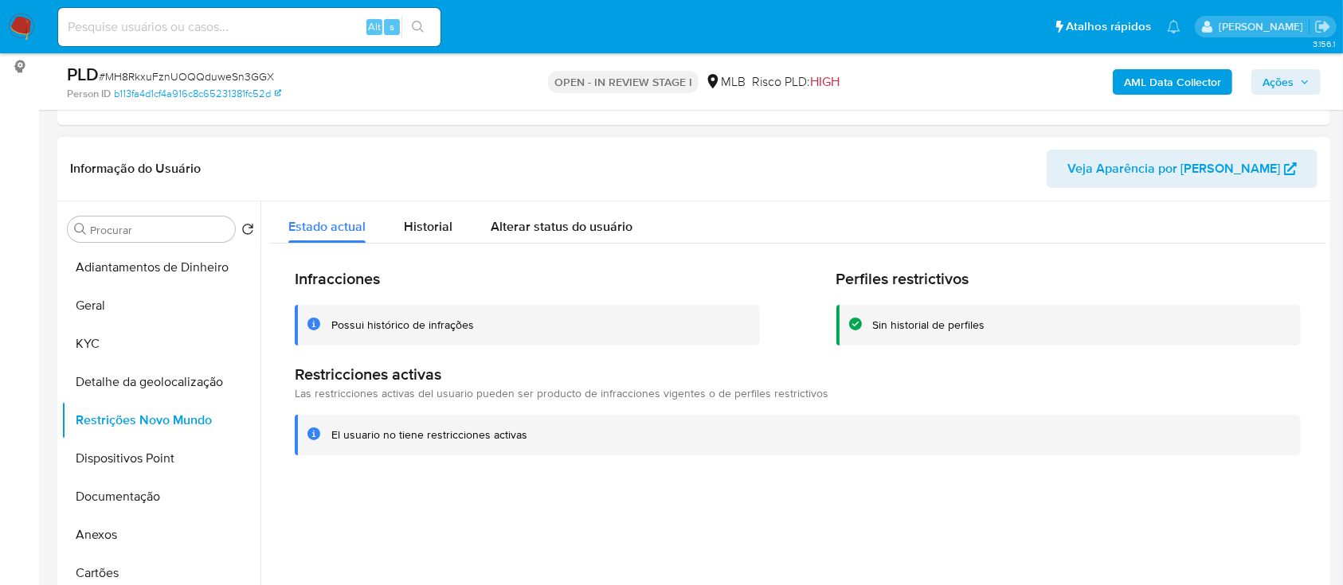
drag, startPoint x: 1144, startPoint y: 502, endPoint x: 870, endPoint y: 252, distance: 372.0
click at [1120, 484] on div at bounding box center [792, 405] width 1065 height 408
click at [113, 458] on button "Dispositivos Point" at bounding box center [154, 459] width 186 height 38
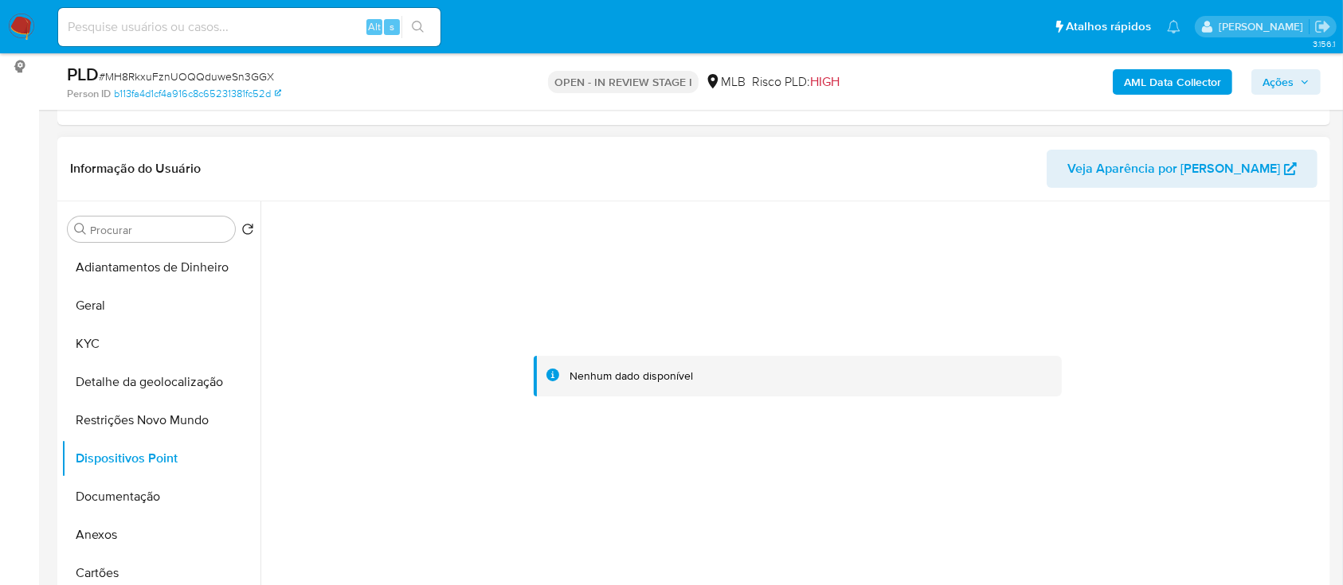
click at [358, 225] on div at bounding box center [797, 376] width 1057 height 350
click at [86, 488] on button "Documentação" at bounding box center [154, 497] width 186 height 38
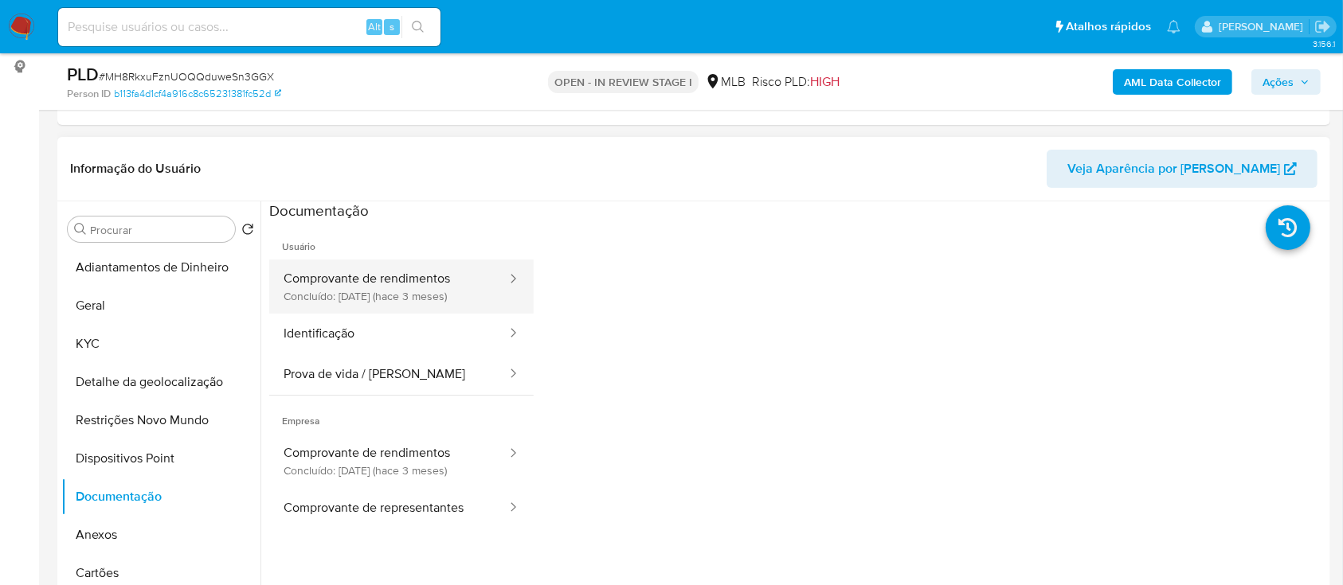
click at [403, 275] on button "Comprovante de rendimentos Concluído: 09/06/2025 (hace 3 meses)" at bounding box center [388, 287] width 239 height 54
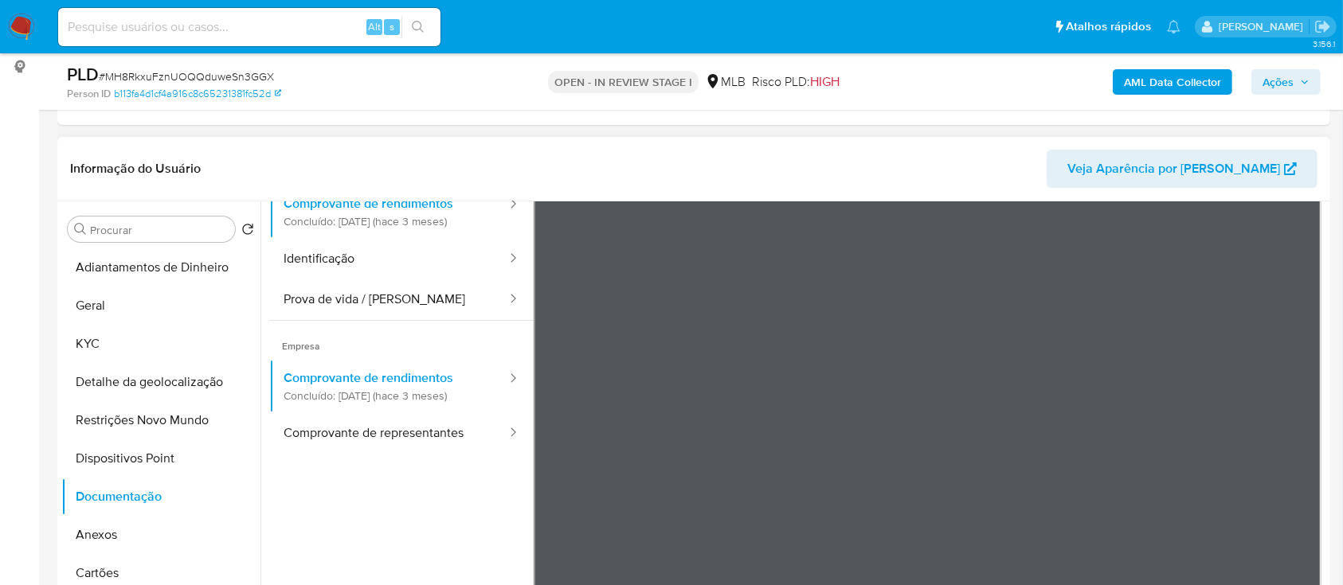
scroll to position [106, 0]
